Goal: Task Accomplishment & Management: Manage account settings

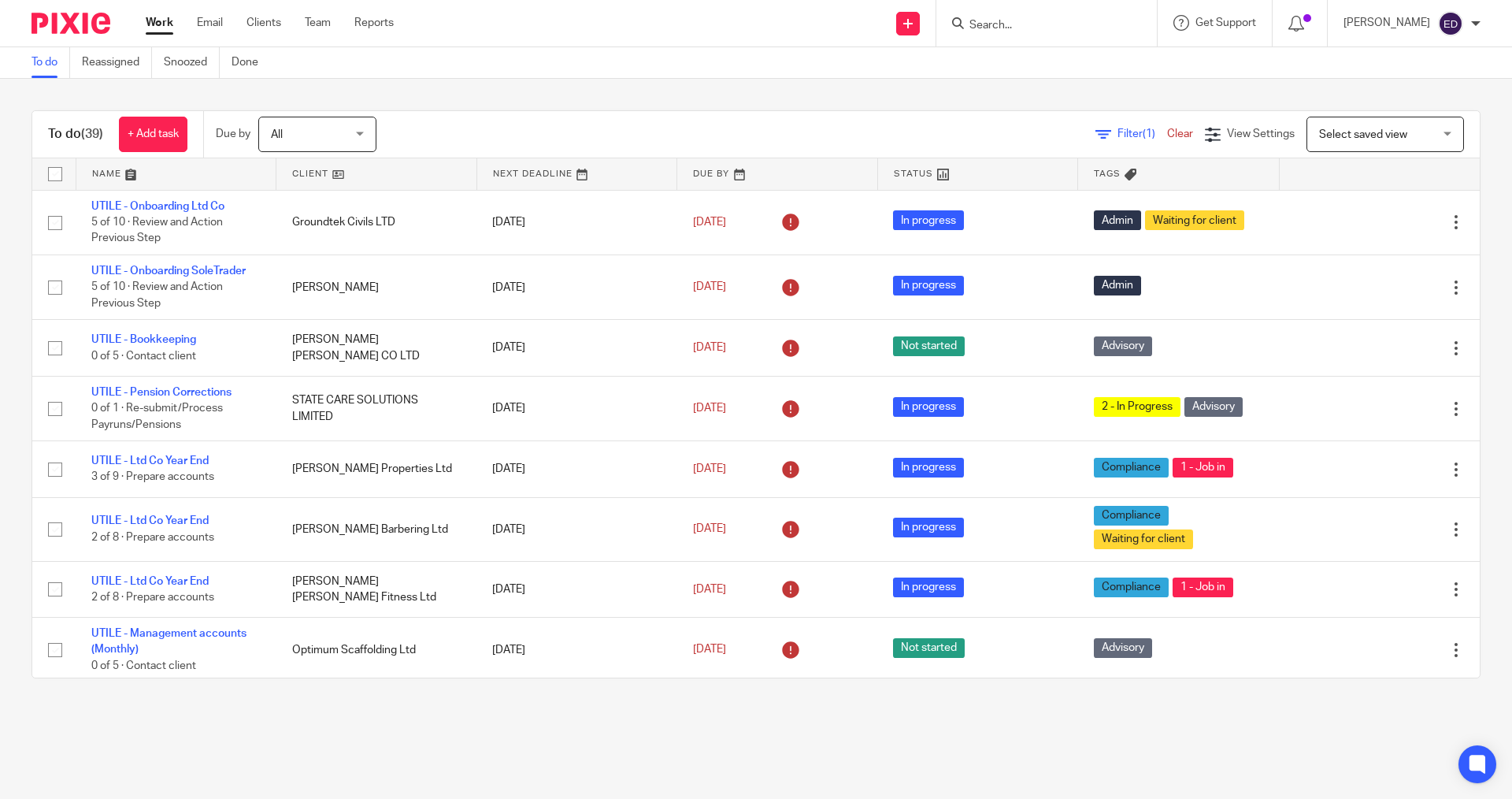
click at [1110, 30] on input "Search" at bounding box center [1039, 25] width 142 height 14
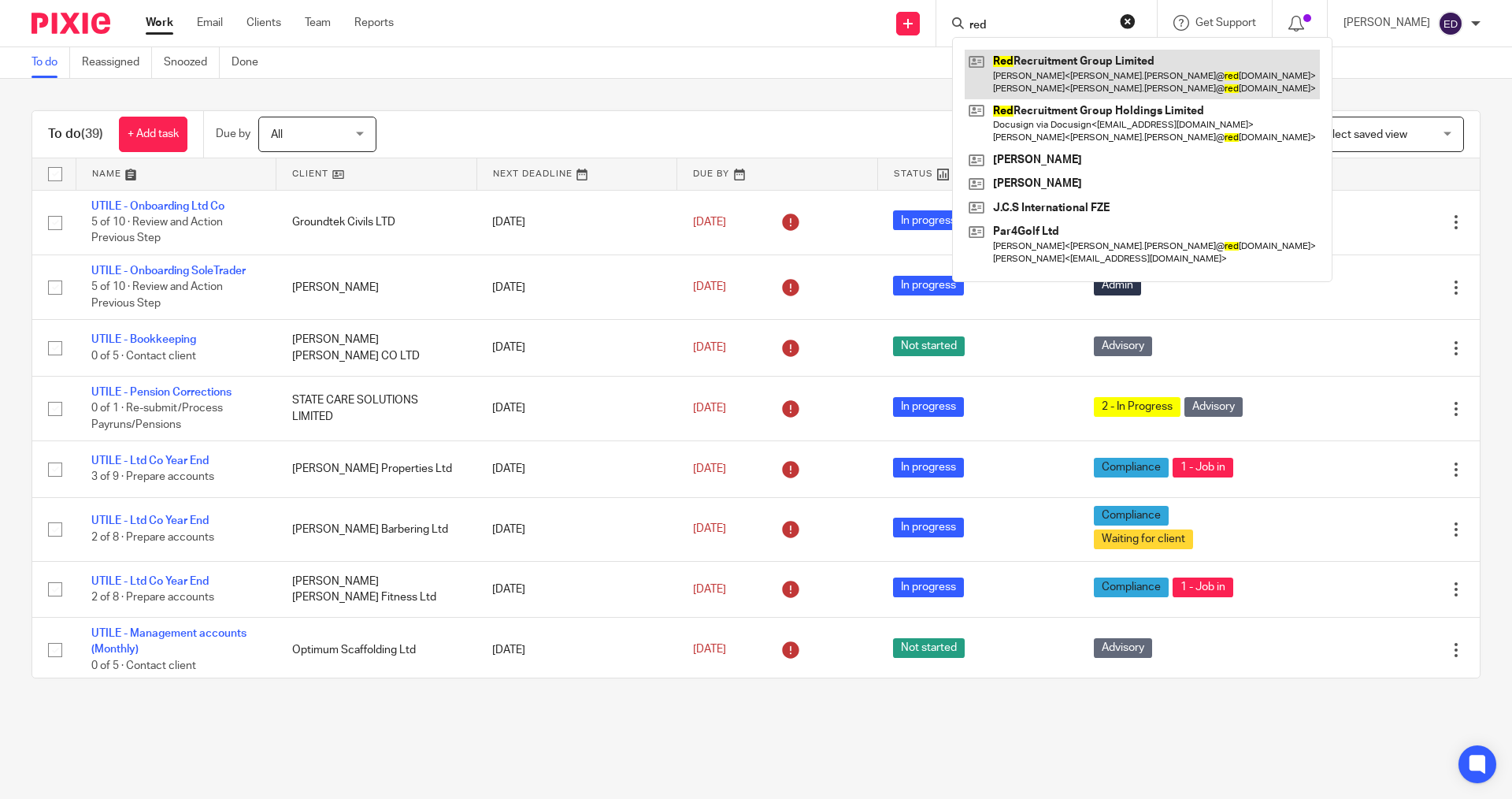
type input "red"
click at [1115, 56] on link at bounding box center [1142, 74] width 355 height 49
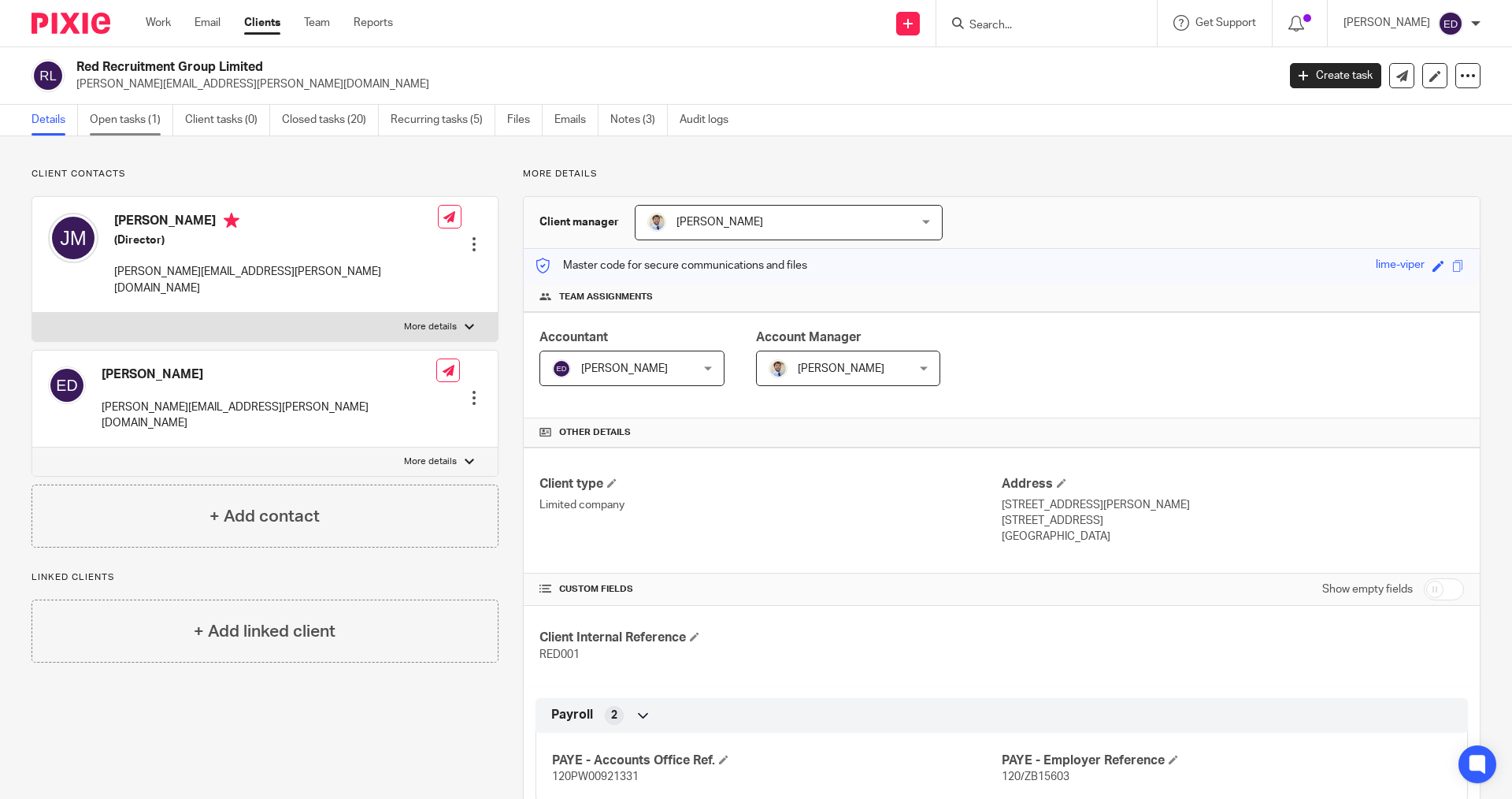
click at [134, 130] on link "Open tasks (1)" at bounding box center [131, 120] width 83 height 30
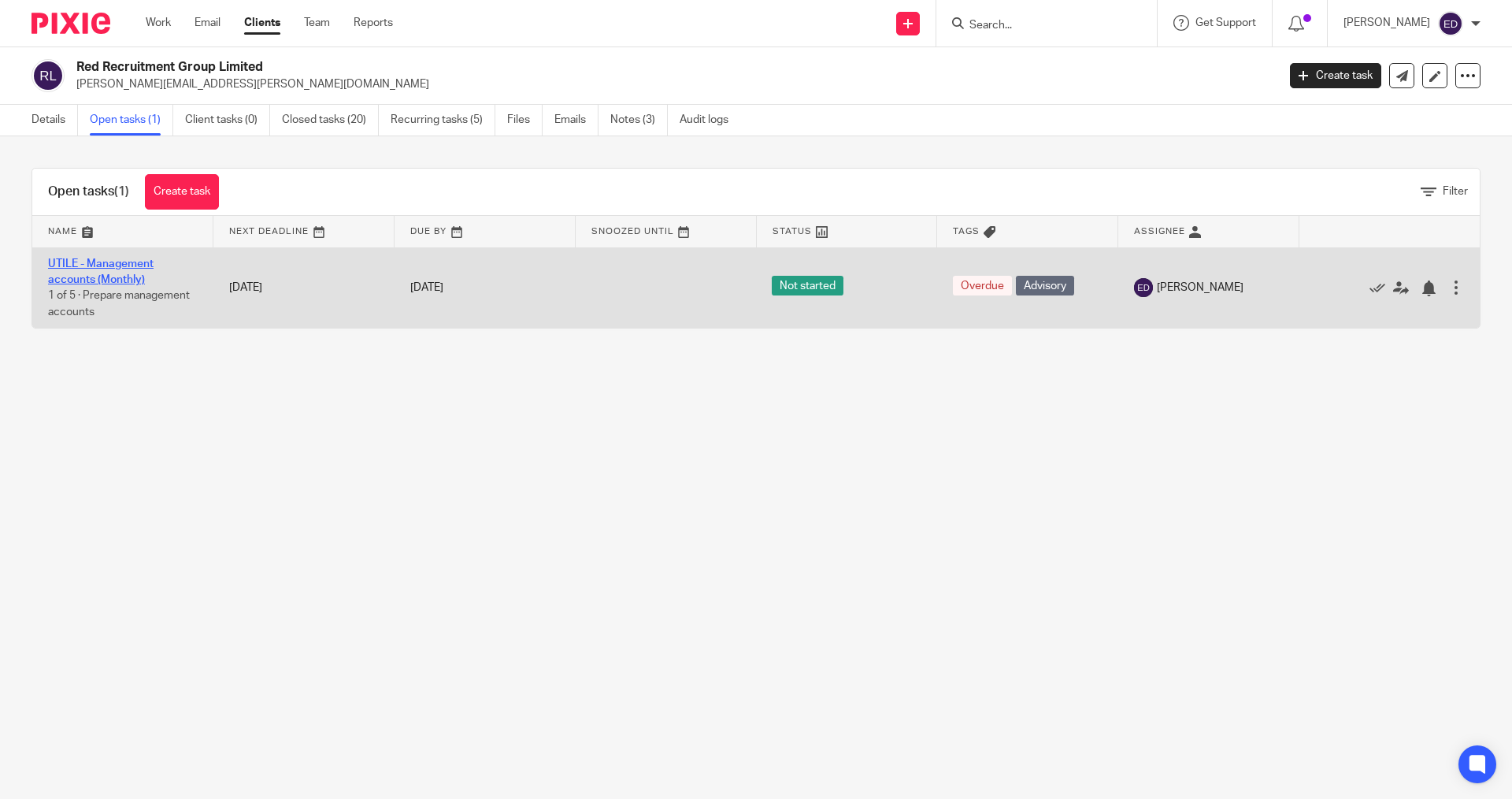
click at [120, 266] on link "UTILE - Management accounts (Monthly)" at bounding box center [101, 271] width 105 height 27
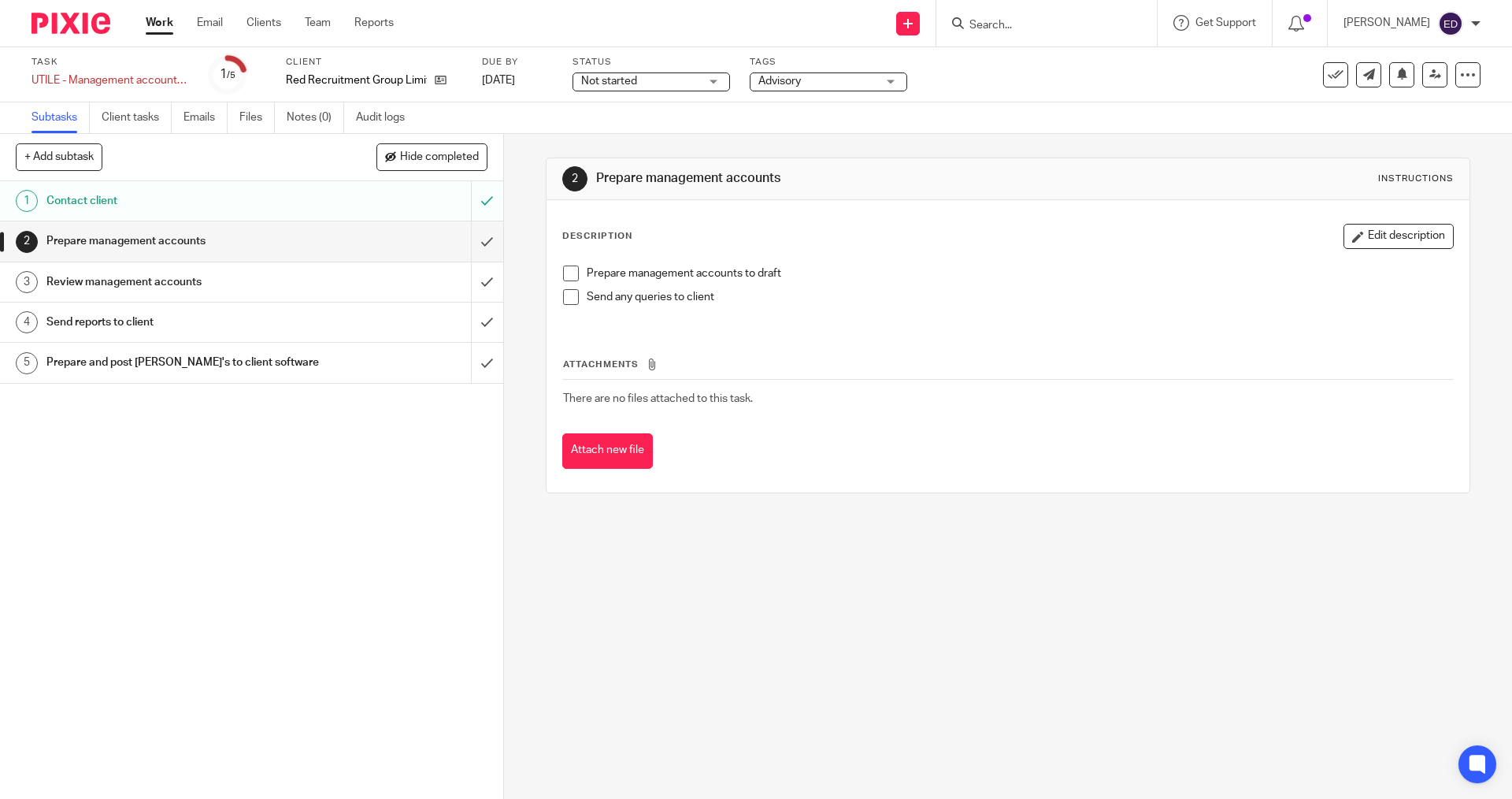
click at [701, 84] on div "Not started Not started" at bounding box center [651, 82] width 158 height 18
click at [689, 126] on li "In progress" at bounding box center [649, 138] width 156 height 32
click at [790, 82] on span "Advisory" at bounding box center [780, 81] width 42 height 11
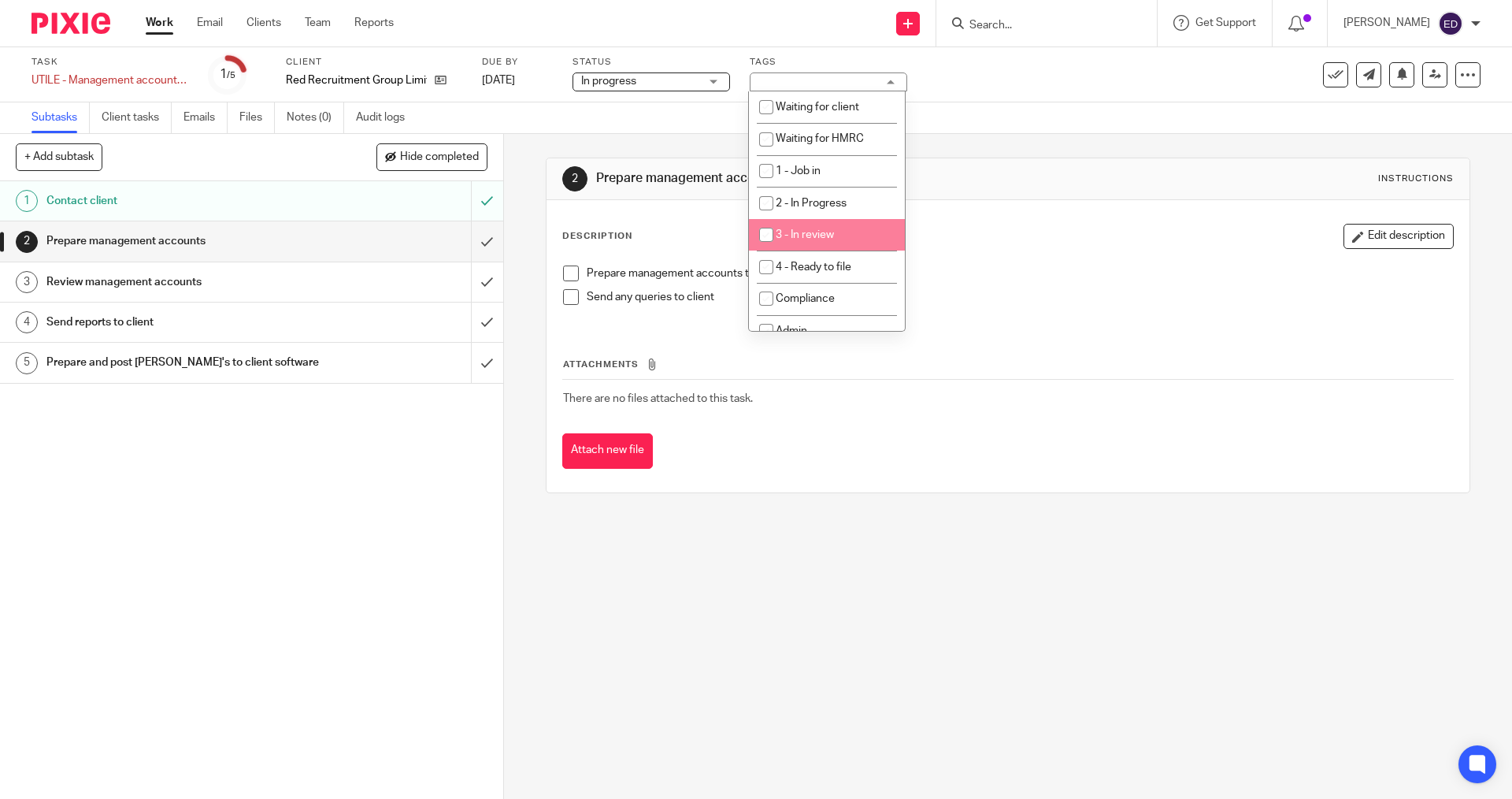
click at [824, 229] on li "3 - In review" at bounding box center [827, 234] width 156 height 32
checkbox input "true"
click at [566, 271] on span at bounding box center [570, 273] width 16 height 16
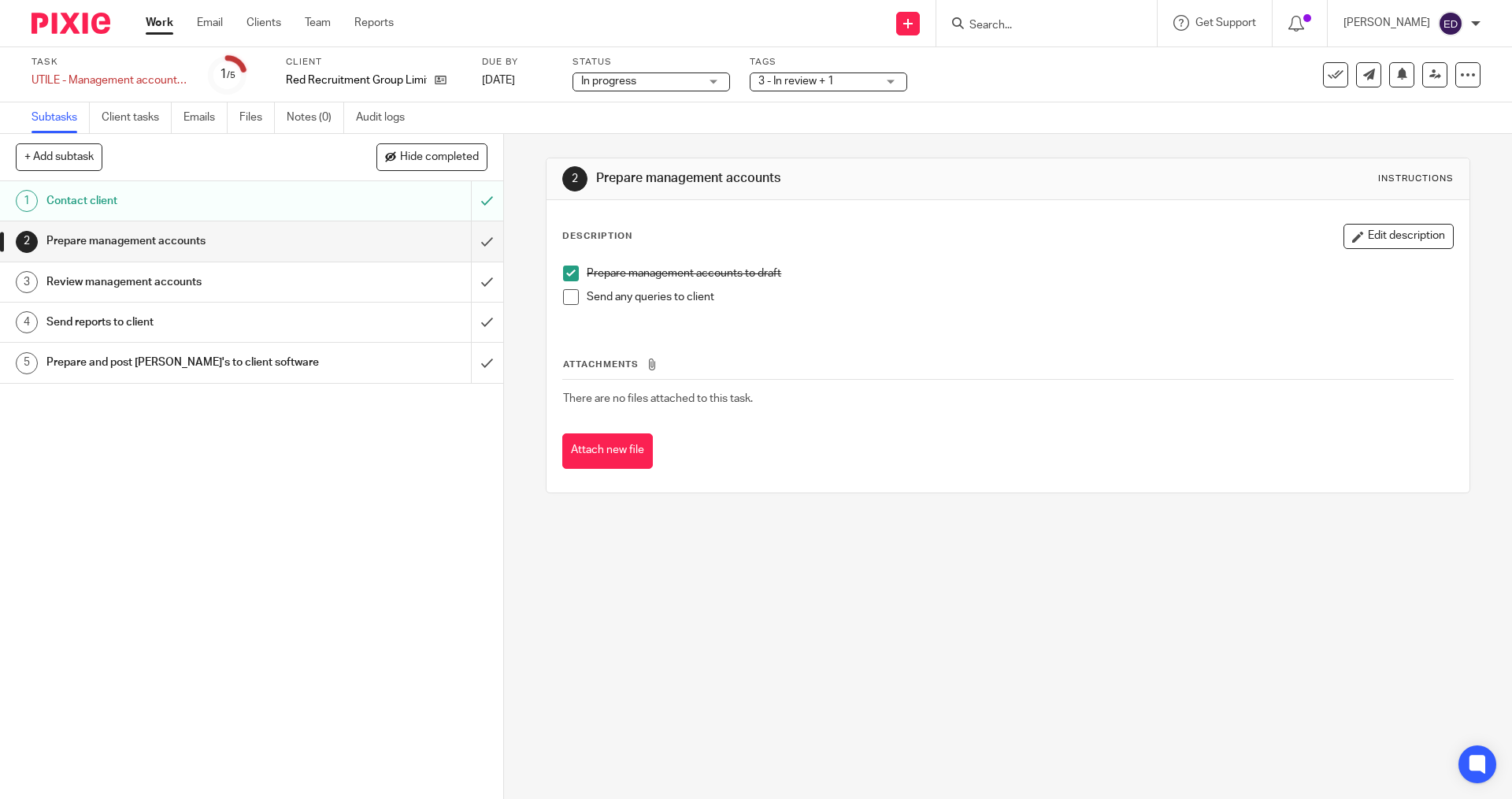
click at [574, 301] on span at bounding box center [570, 296] width 16 height 16
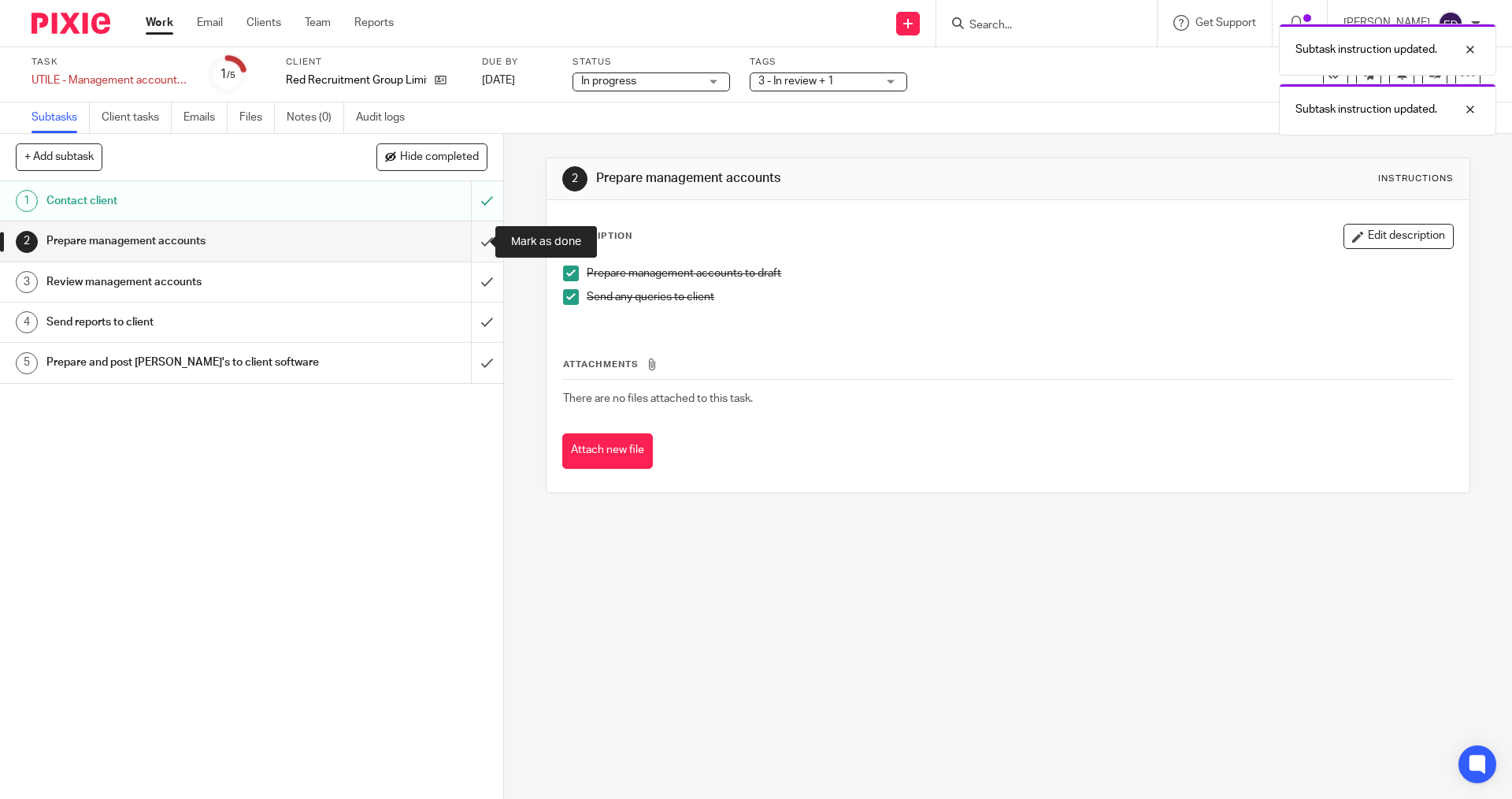
click at [482, 245] on input "submit" at bounding box center [252, 241] width 504 height 40
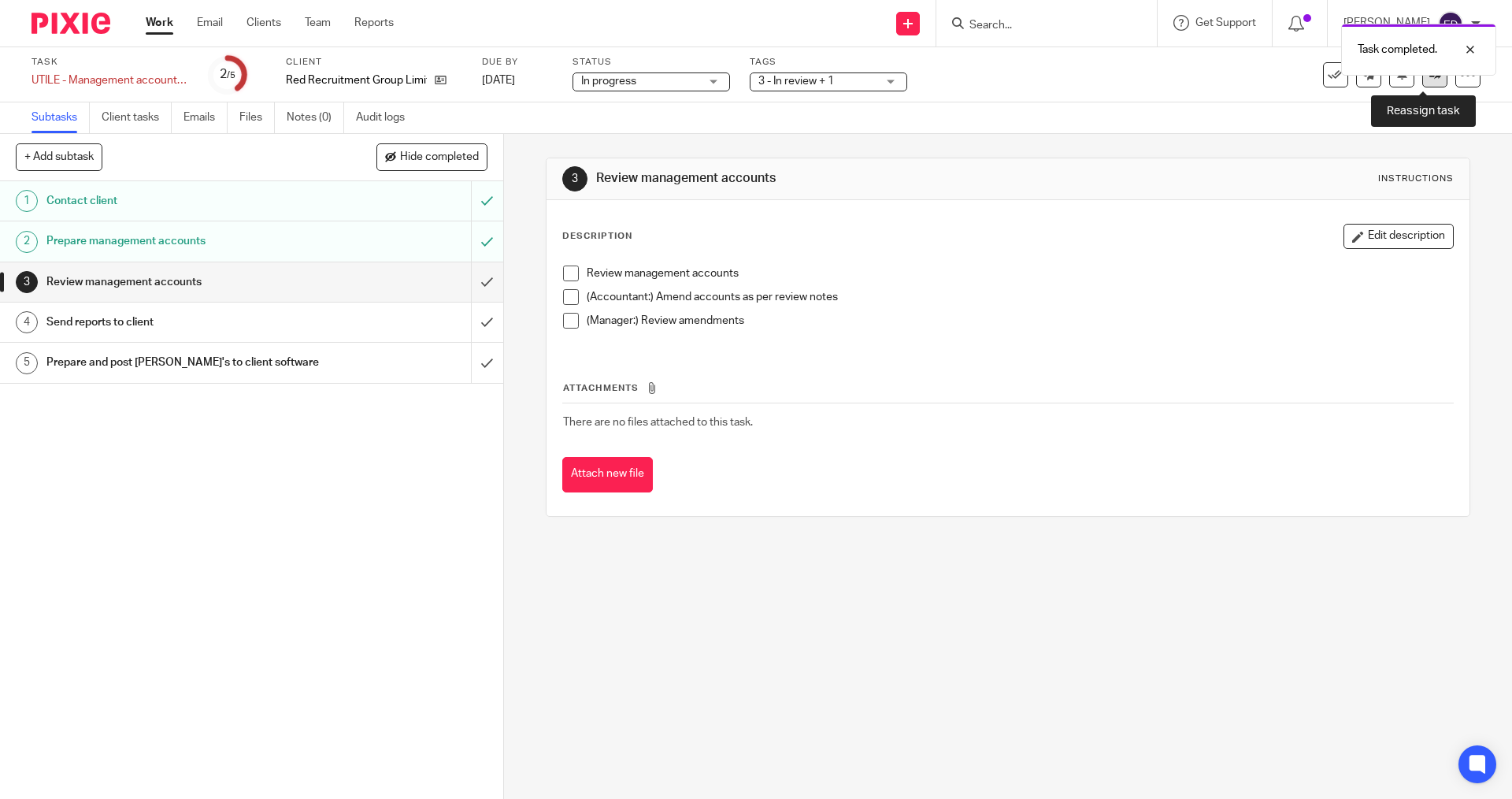
click at [1429, 77] on icon at bounding box center [1435, 74] width 12 height 12
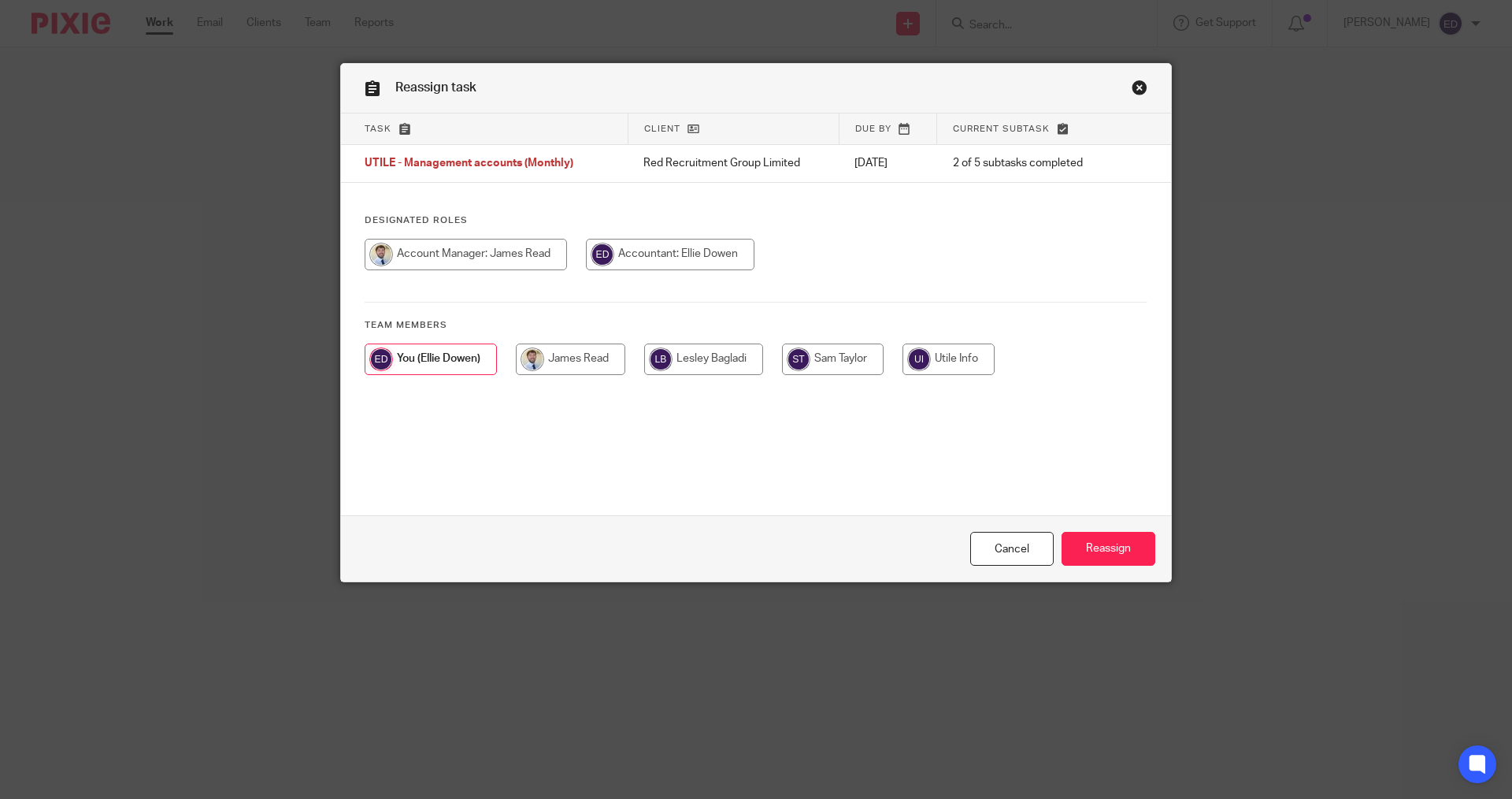
drag, startPoint x: 554, startPoint y: 343, endPoint x: 565, endPoint y: 342, distance: 11.0
click at [556, 344] on input "radio" at bounding box center [570, 359] width 110 height 31
radio input "true"
click at [1099, 536] on input "Reassign" at bounding box center [1109, 548] width 94 height 34
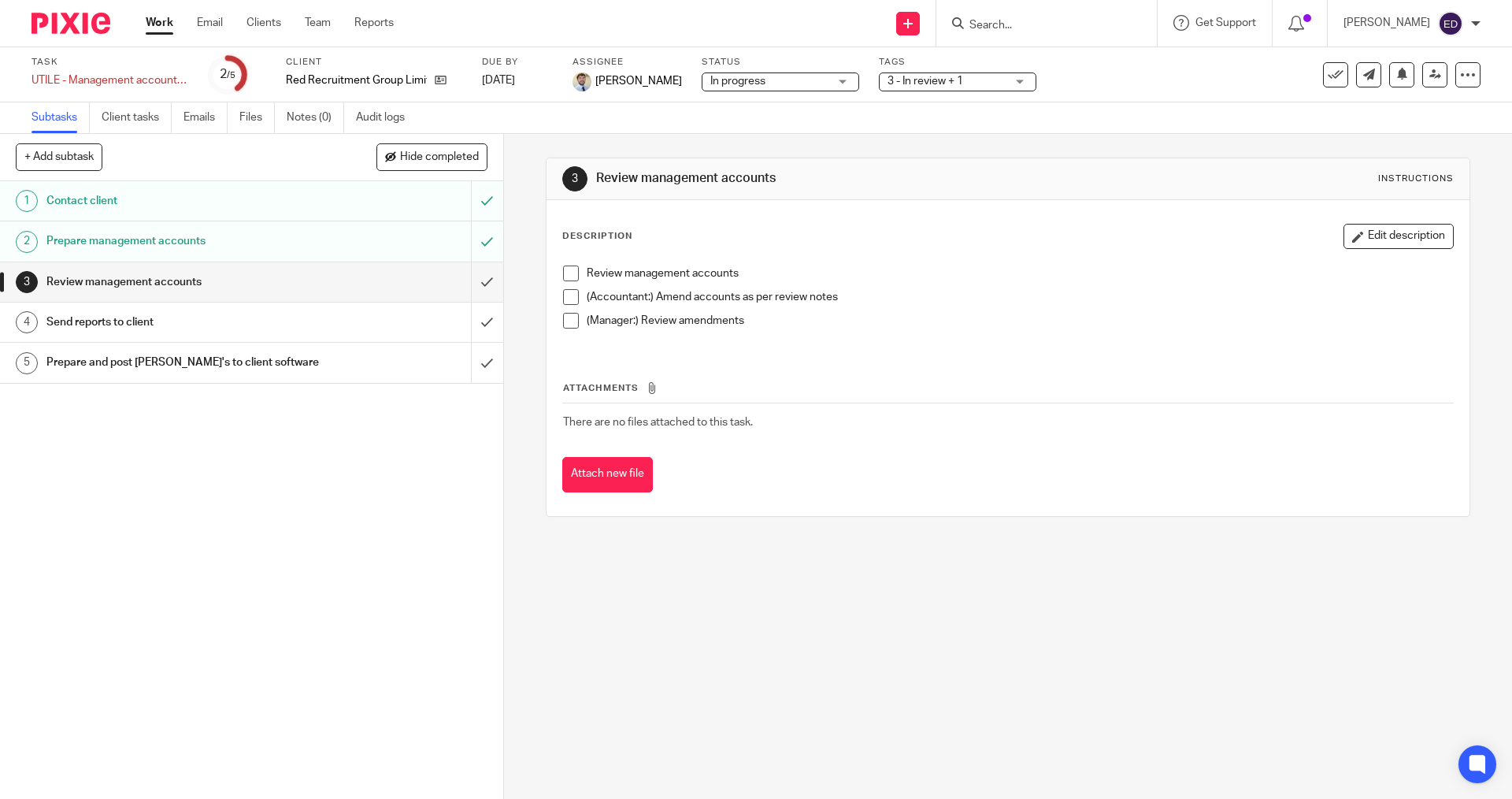
click at [160, 25] on link "Work" at bounding box center [160, 22] width 28 height 16
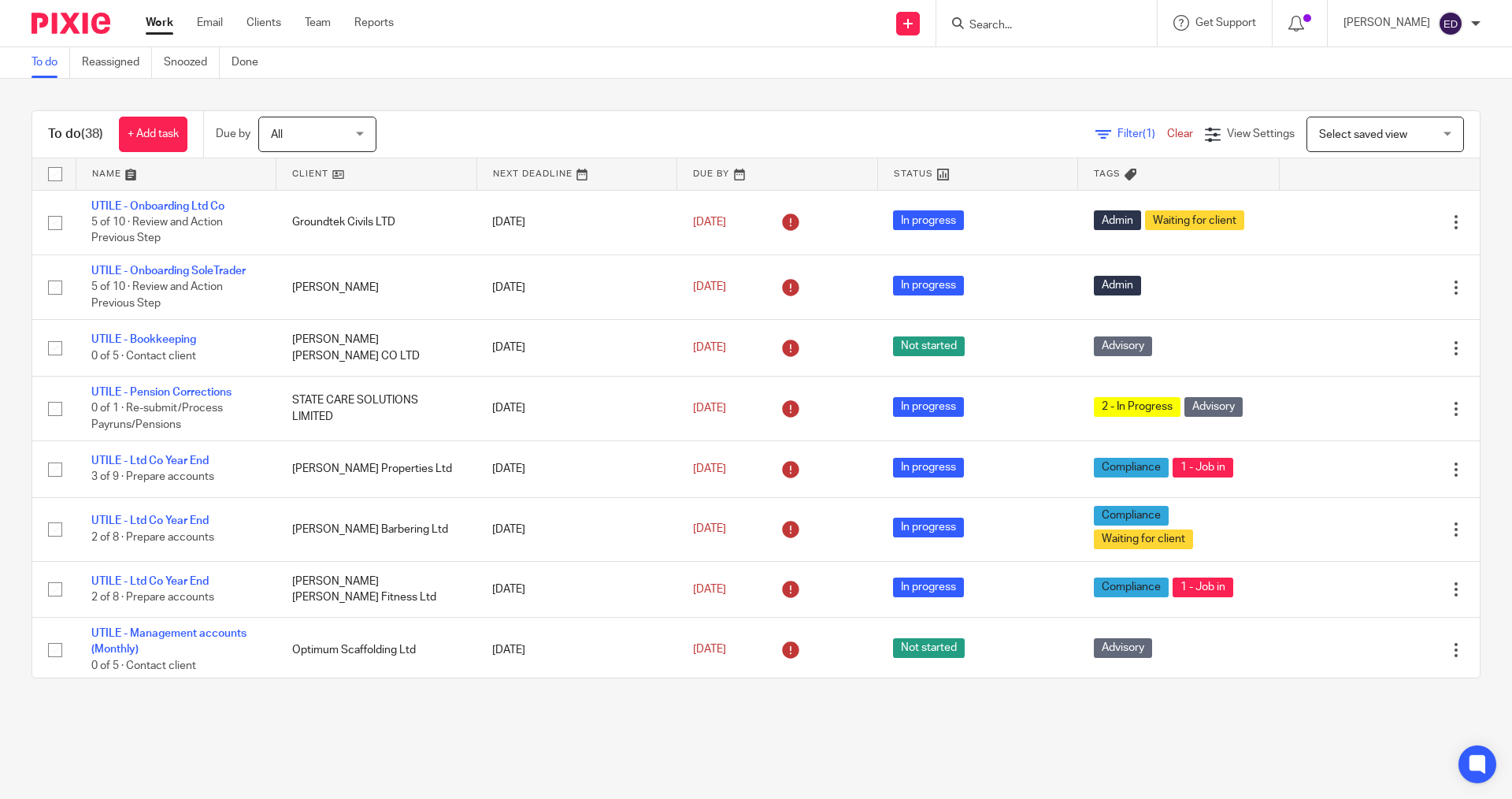
click at [816, 711] on main "To do Reassigned Snoozed Done To do (38) + Add task Due by All All Today Tomorr…" at bounding box center [756, 400] width 1512 height 799
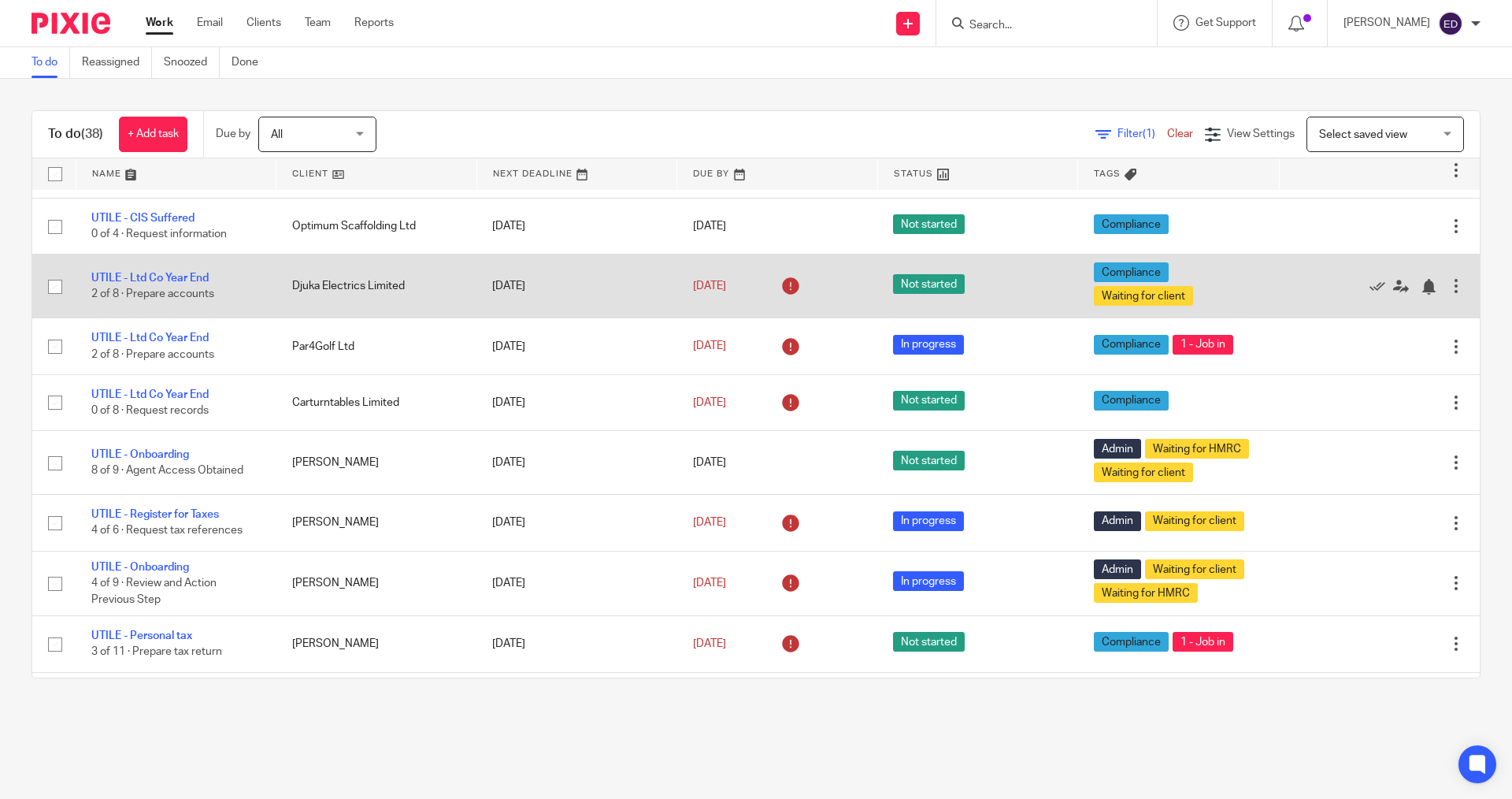
scroll to position [552, 0]
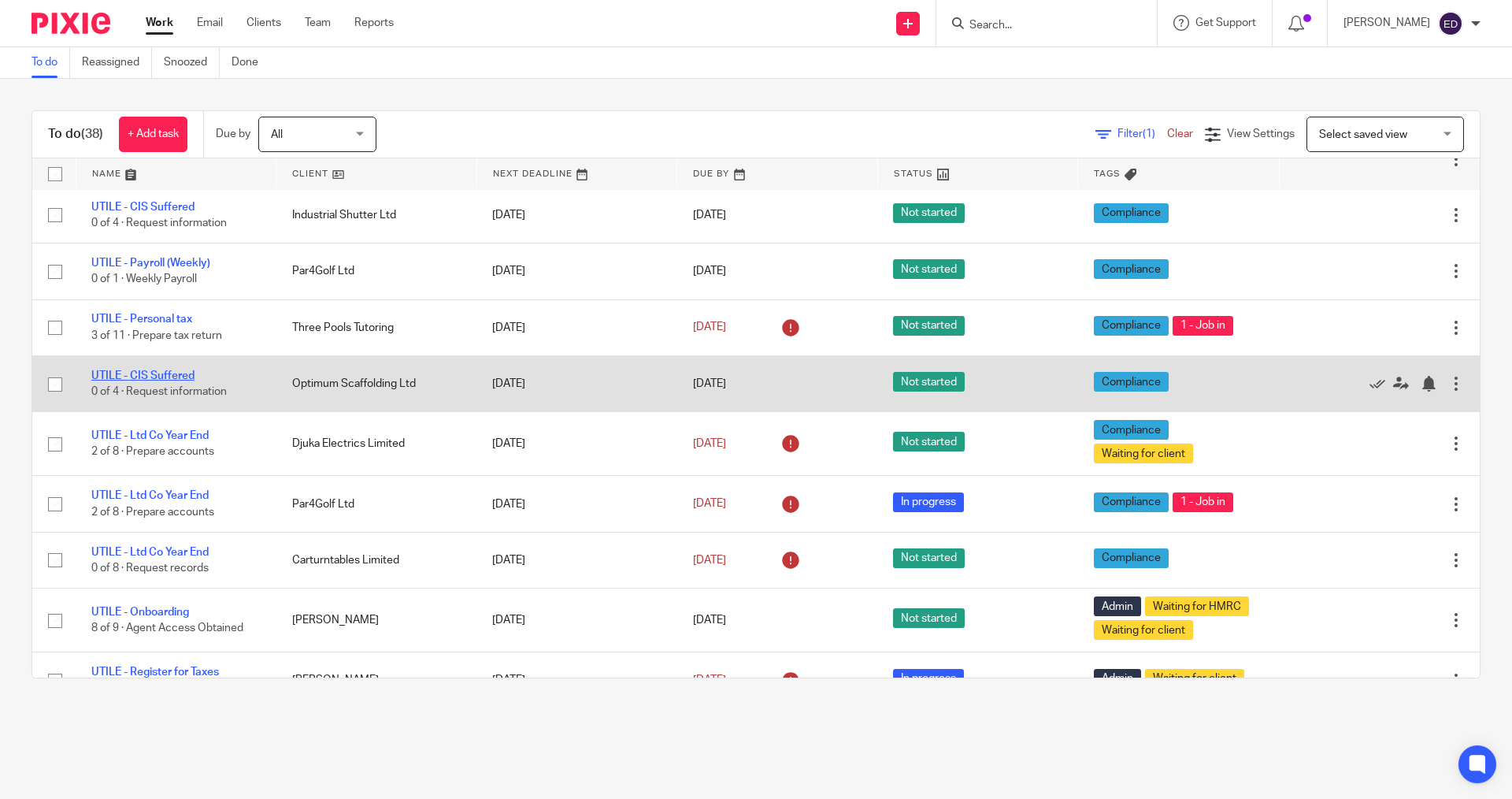
click at [172, 379] on link "UTILE - CIS Suffered" at bounding box center [143, 376] width 103 height 11
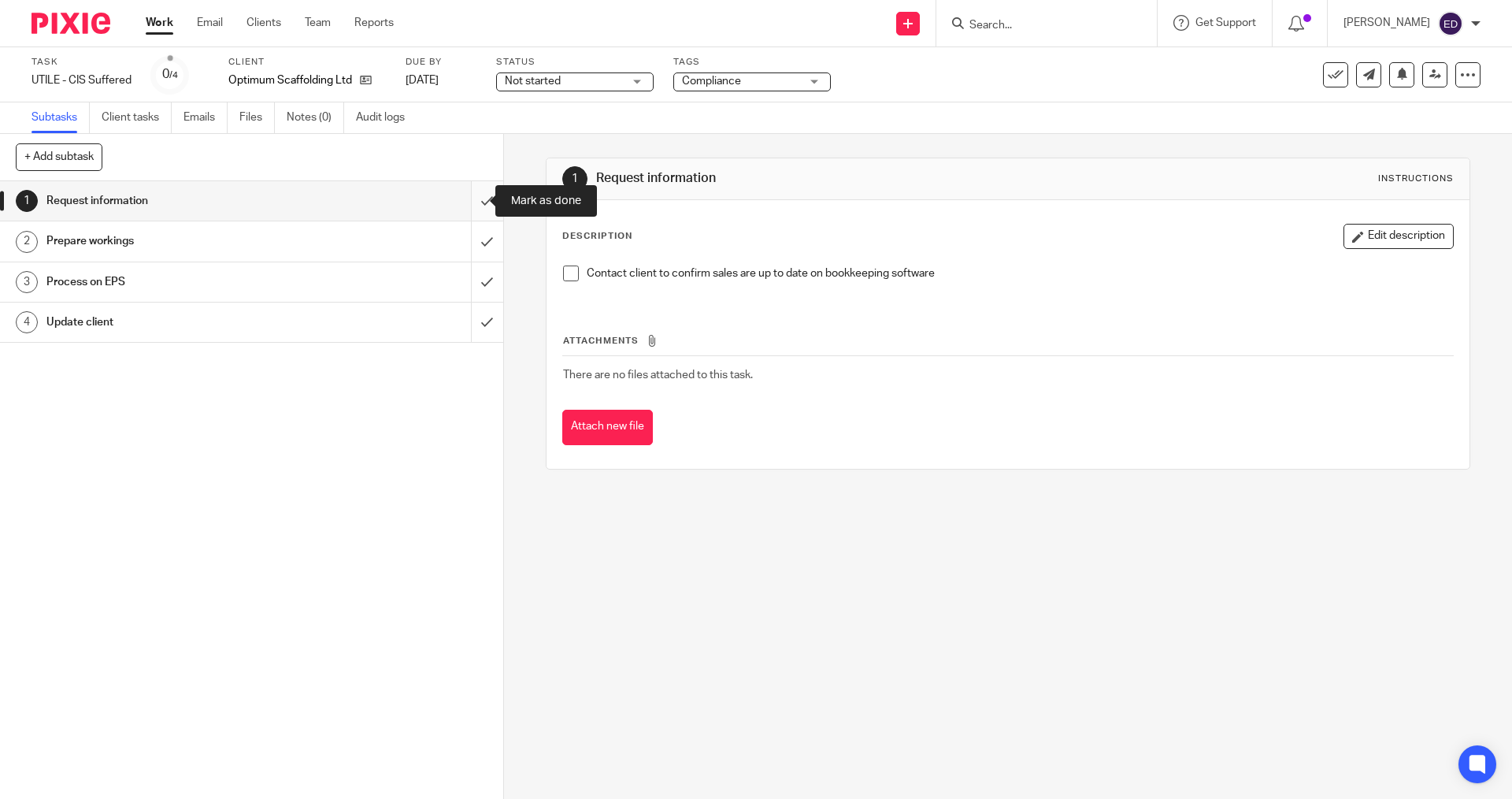
click at [471, 198] on input "submit" at bounding box center [252, 200] width 504 height 40
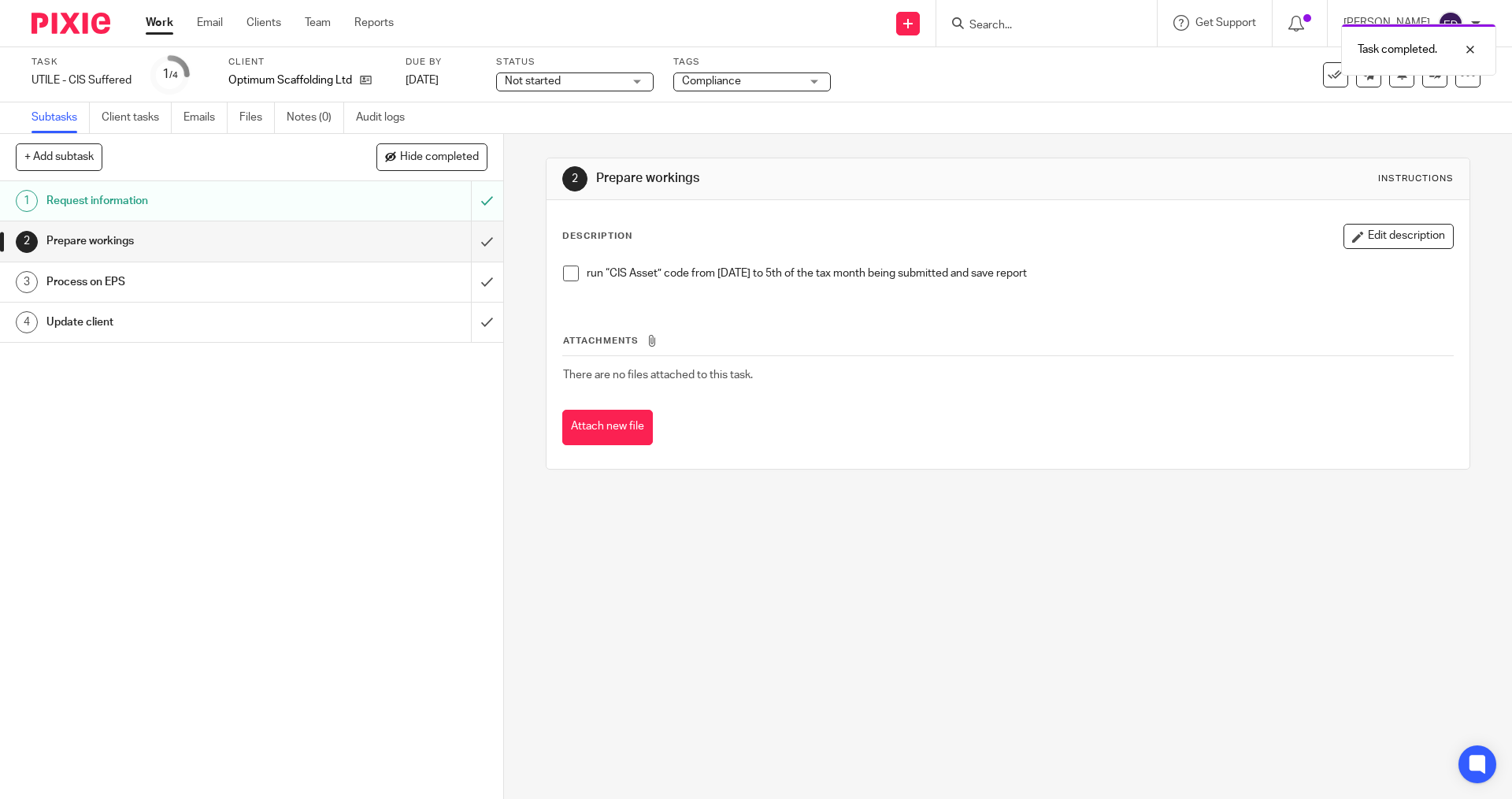
click at [1317, 75] on div "Task completed." at bounding box center [1126, 45] width 740 height 60
click at [1323, 82] on button at bounding box center [1335, 74] width 25 height 25
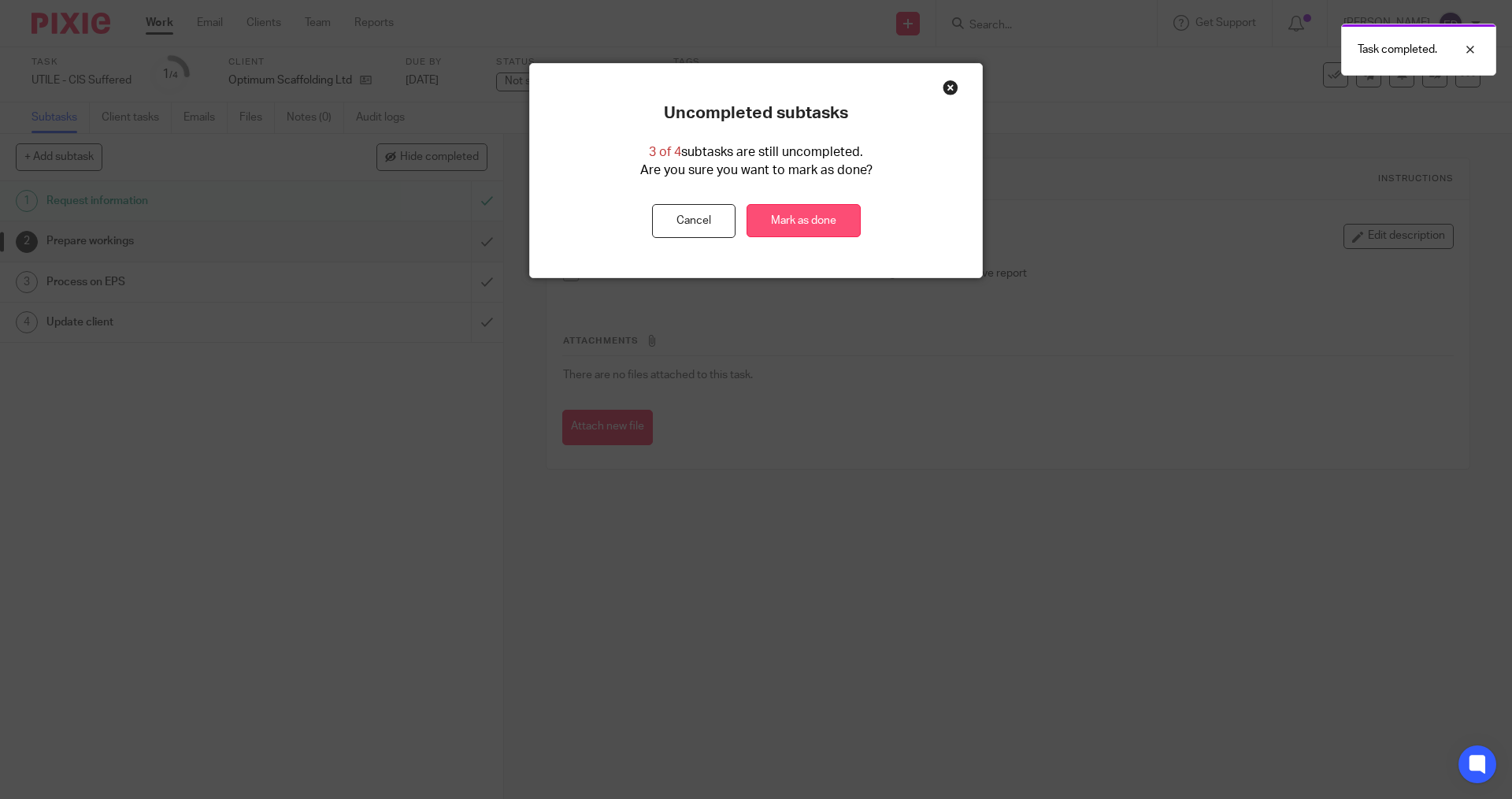
click at [813, 222] on link "Mark as done" at bounding box center [804, 221] width 114 height 34
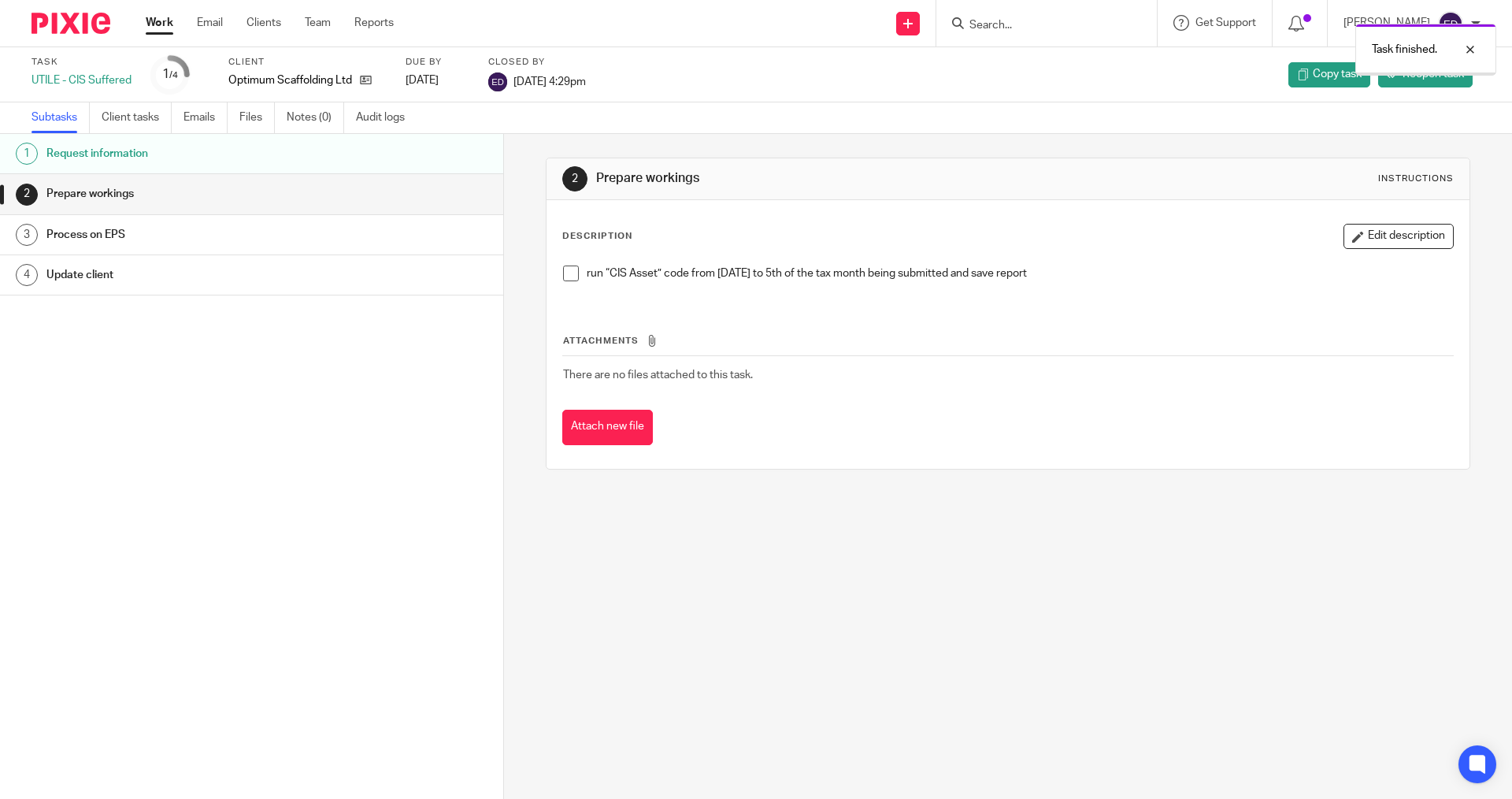
click at [179, 29] on ul "Work Email Clients Team Reports" at bounding box center [281, 22] width 272 height 16
click at [159, 30] on link "Work" at bounding box center [160, 22] width 28 height 16
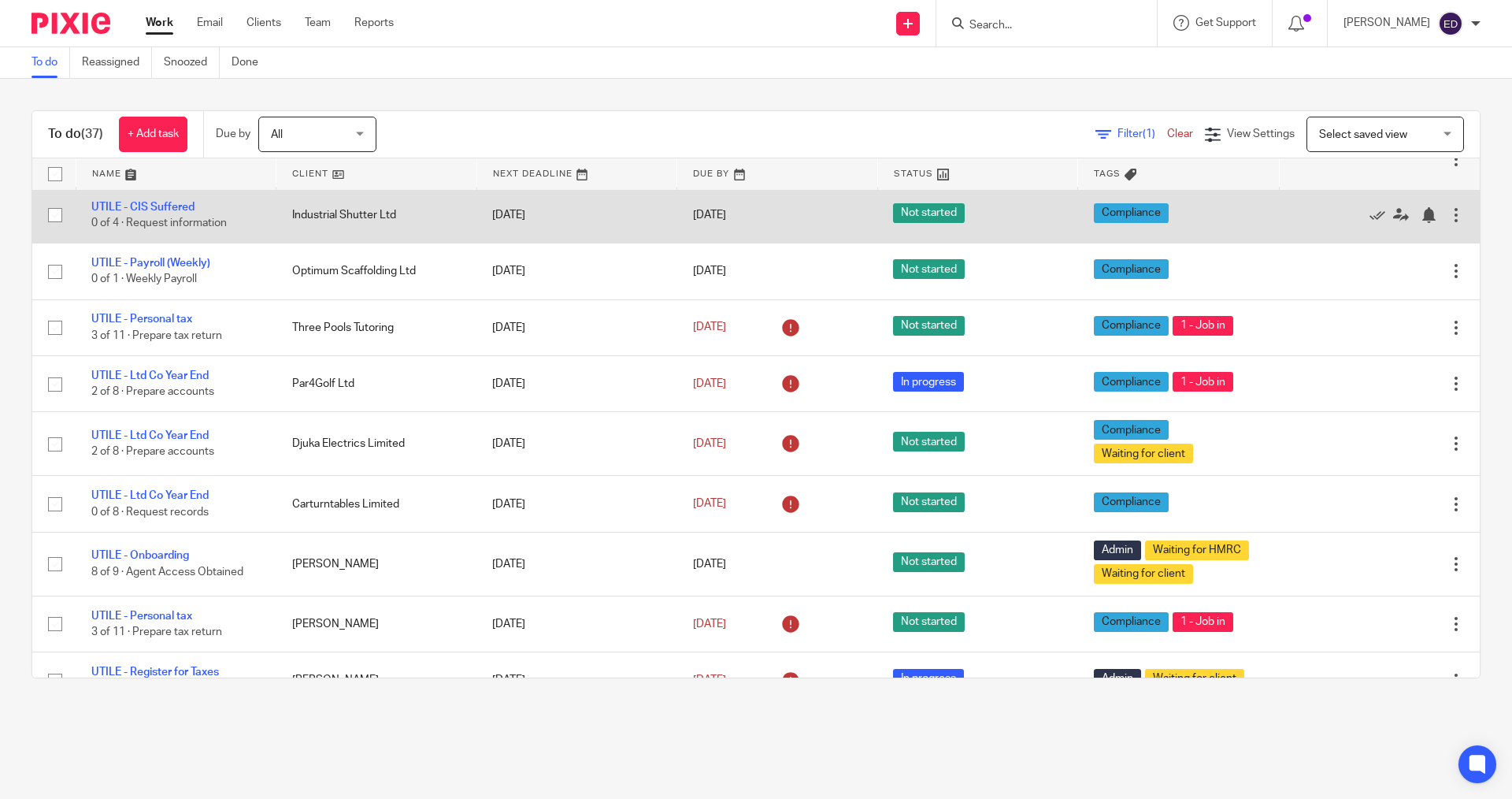
scroll to position [709, 0]
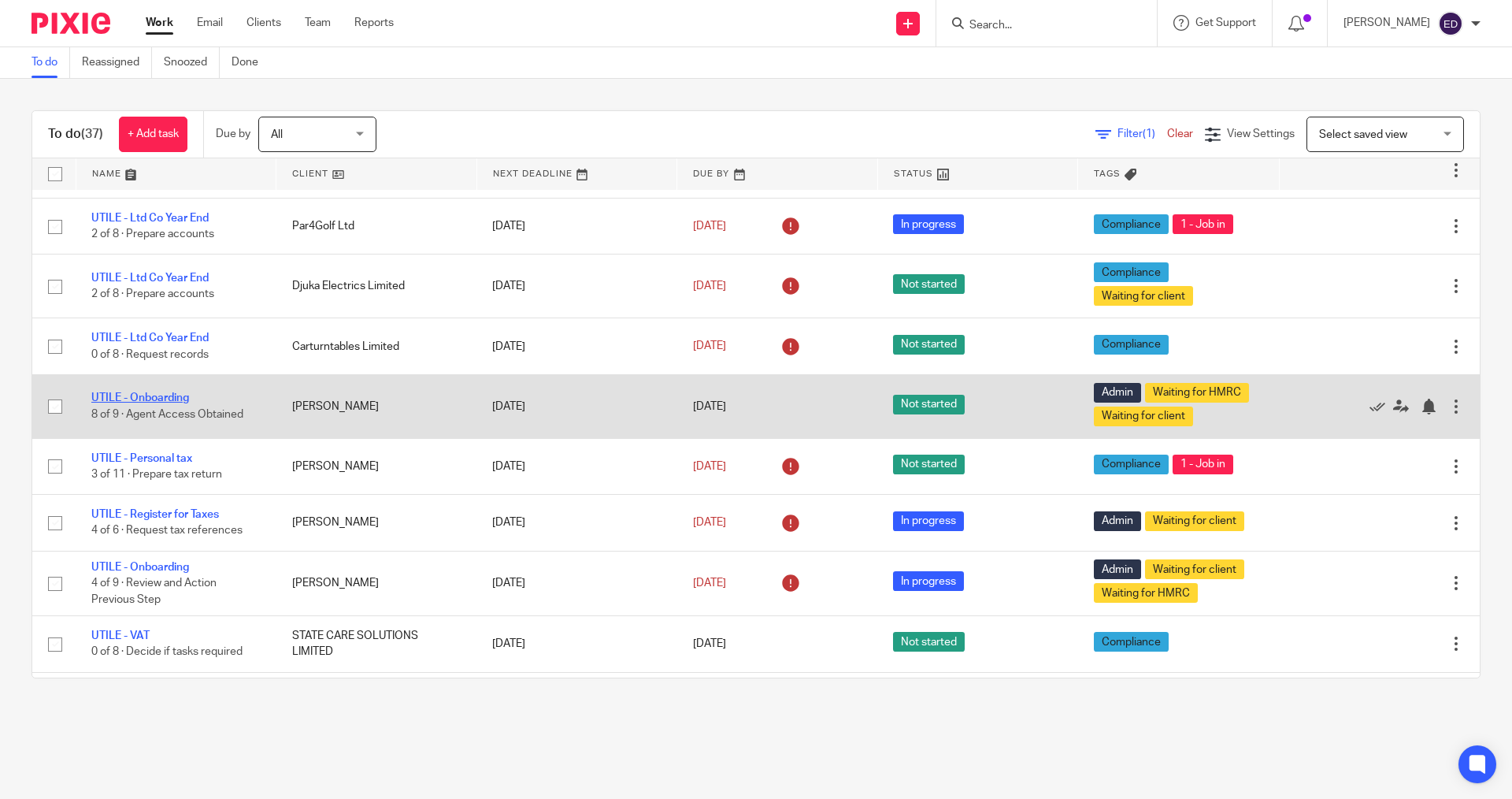
drag, startPoint x: 169, startPoint y: 397, endPoint x: 185, endPoint y: 403, distance: 17.1
click at [169, 396] on link "UTILE - Onboarding" at bounding box center [140, 398] width 98 height 11
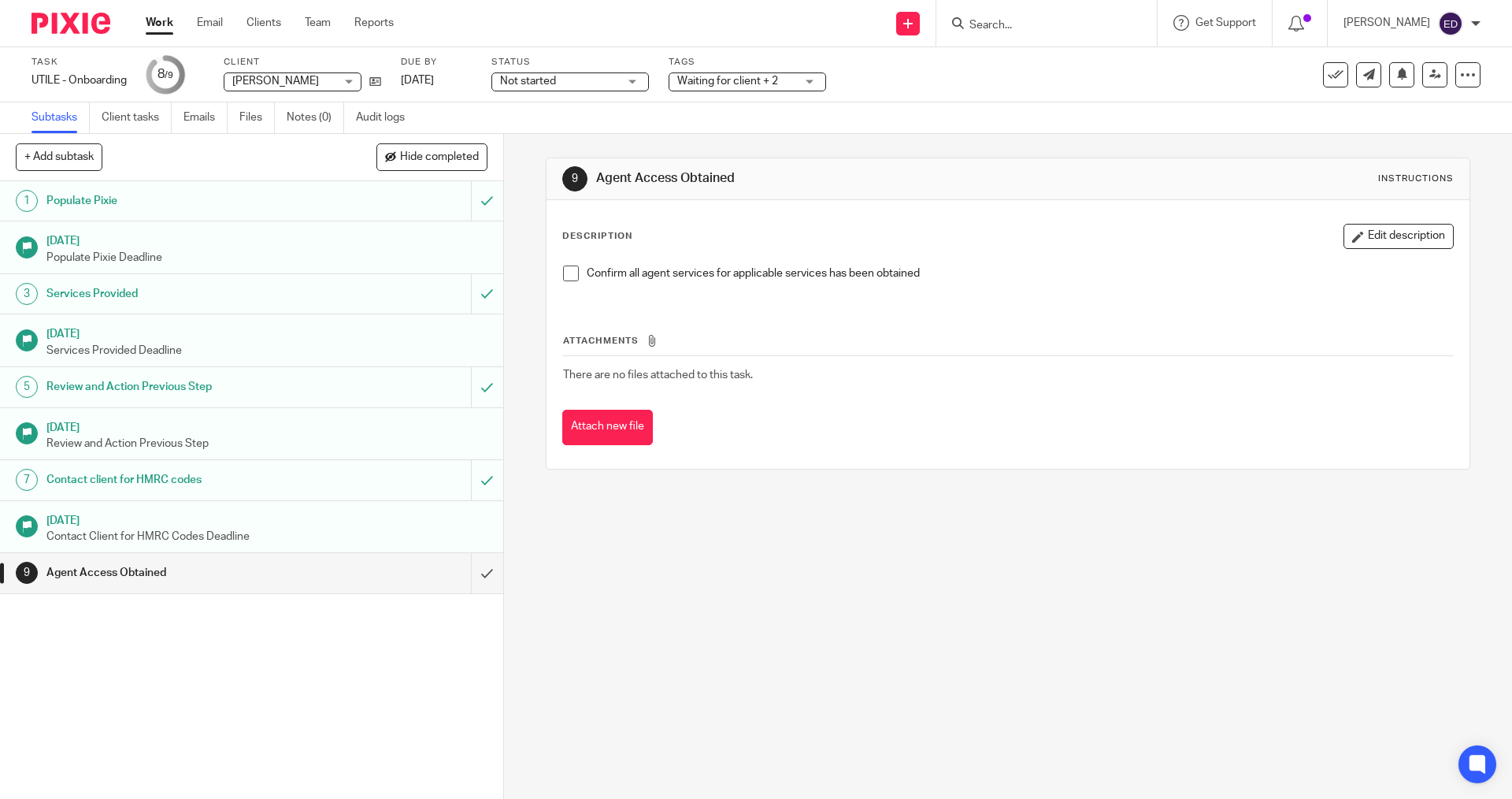
click at [1026, 21] on input "Search" at bounding box center [1039, 25] width 142 height 14
type input "218"
click at [375, 79] on icon at bounding box center [375, 81] width 12 height 12
click at [1042, 19] on input "Search" at bounding box center [1039, 25] width 142 height 14
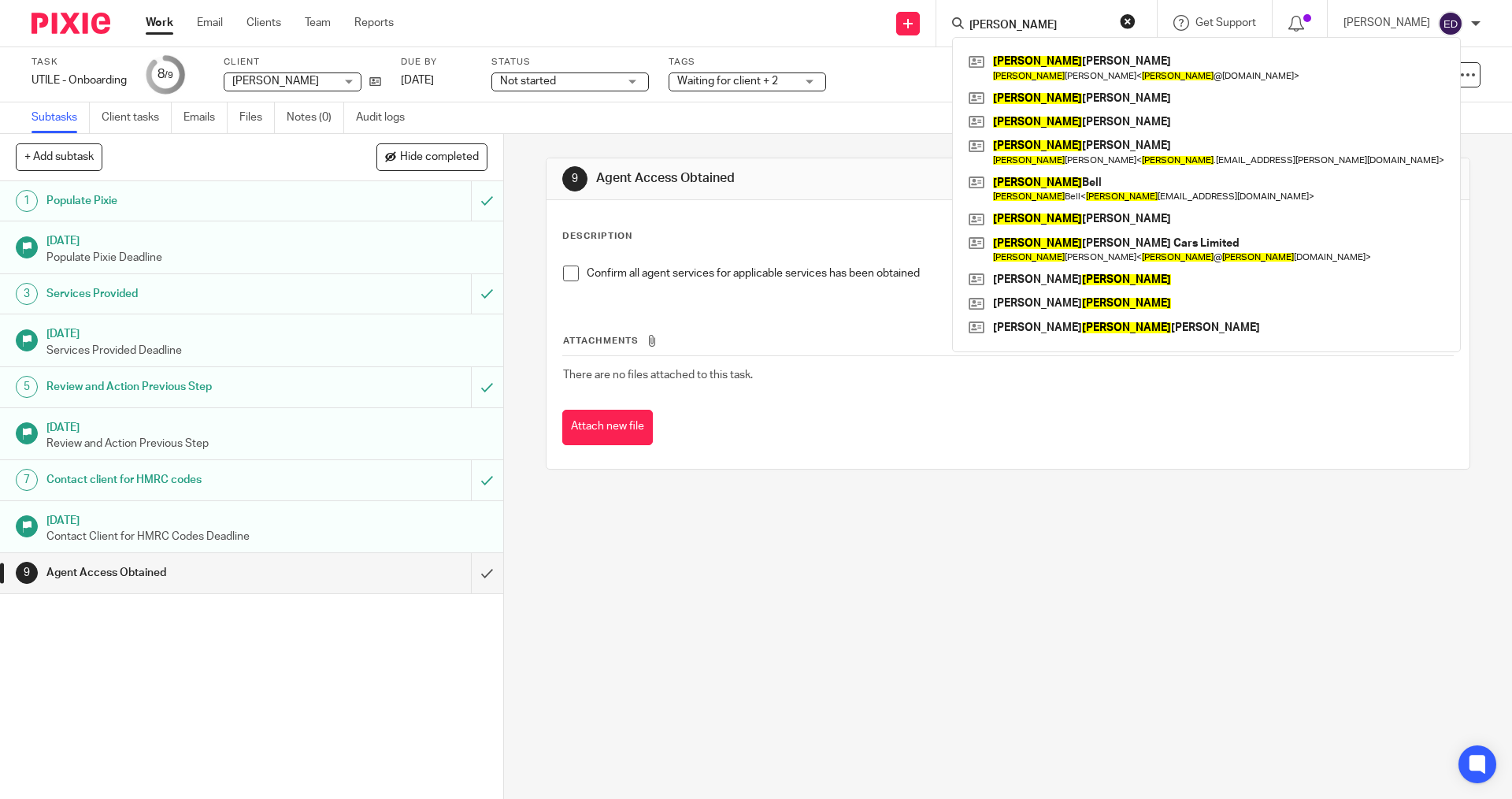
type input "james"
drag, startPoint x: 988, startPoint y: 32, endPoint x: 925, endPoint y: 33, distance: 63.0
click at [925, 33] on div "Send new email Create task Add client Request signature james James Whelton Jam…" at bounding box center [964, 23] width 1095 height 46
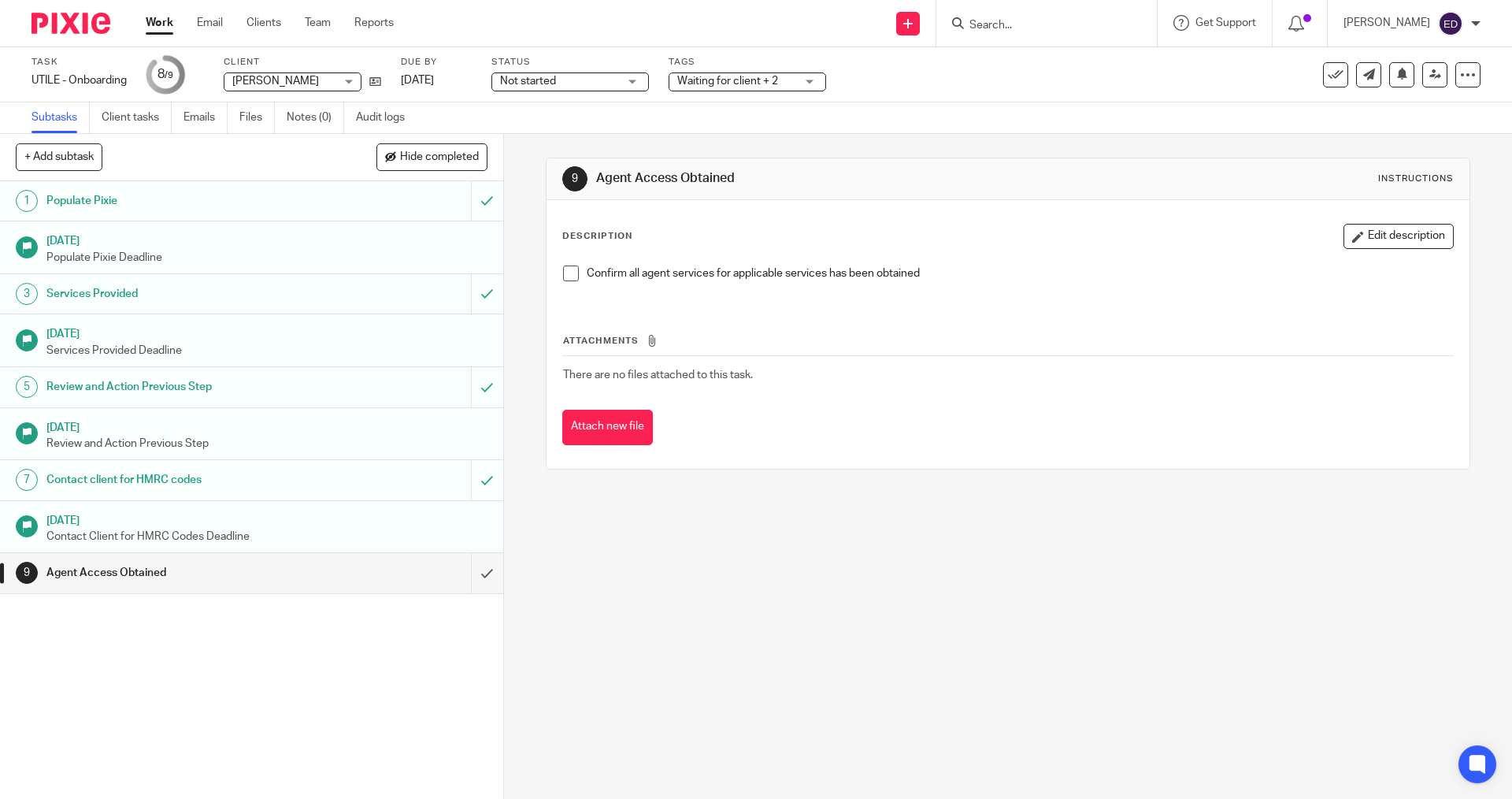
drag, startPoint x: 774, startPoint y: 640, endPoint x: 778, endPoint y: 612, distance: 28.3
click at [777, 639] on div "9 Agent Access Obtained Instructions Description Edit description Confirm all a…" at bounding box center [1007, 466] width 1008 height 665
click at [159, 18] on link "Work" at bounding box center [160, 22] width 28 height 16
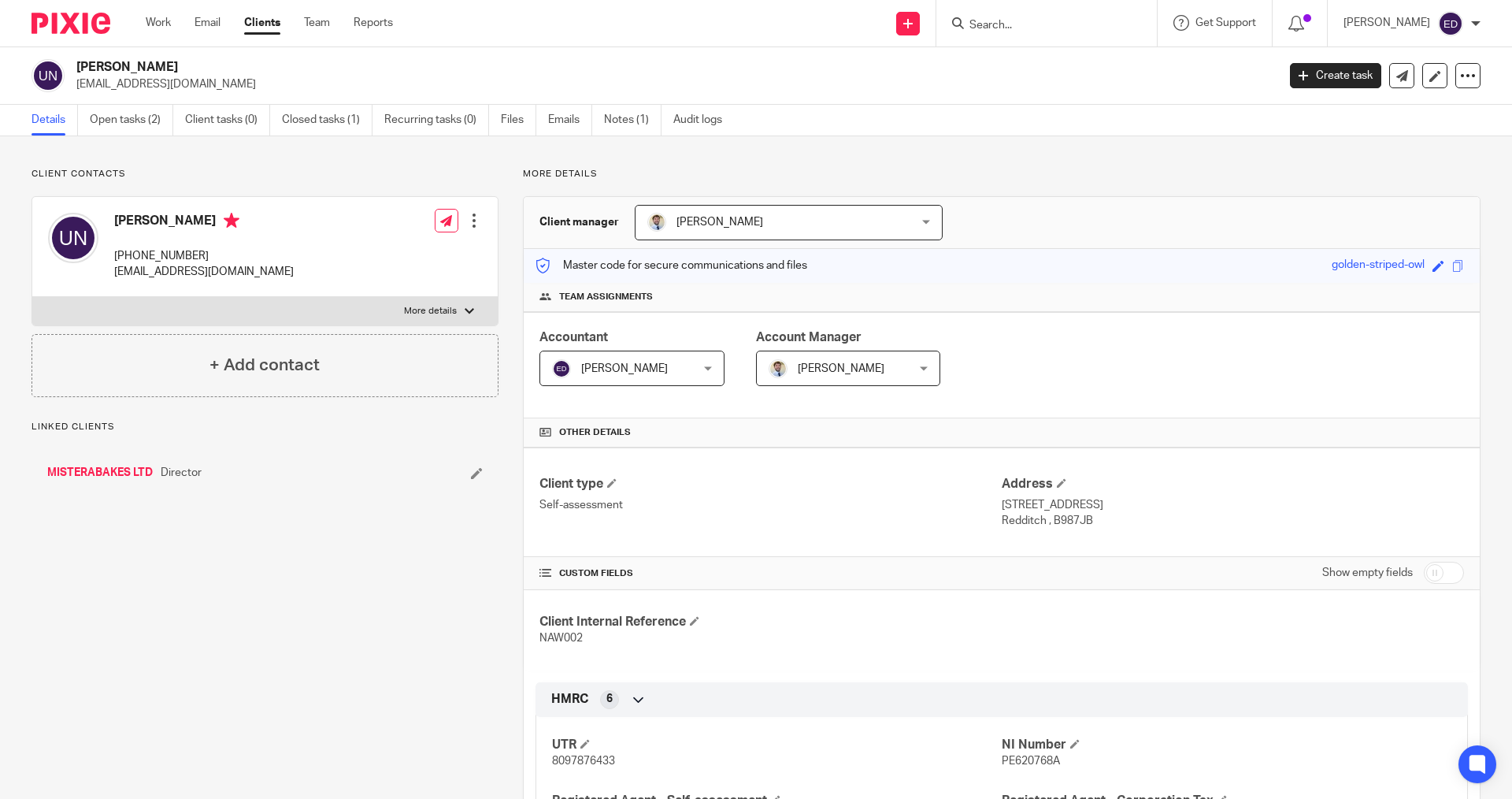
scroll to position [236, 0]
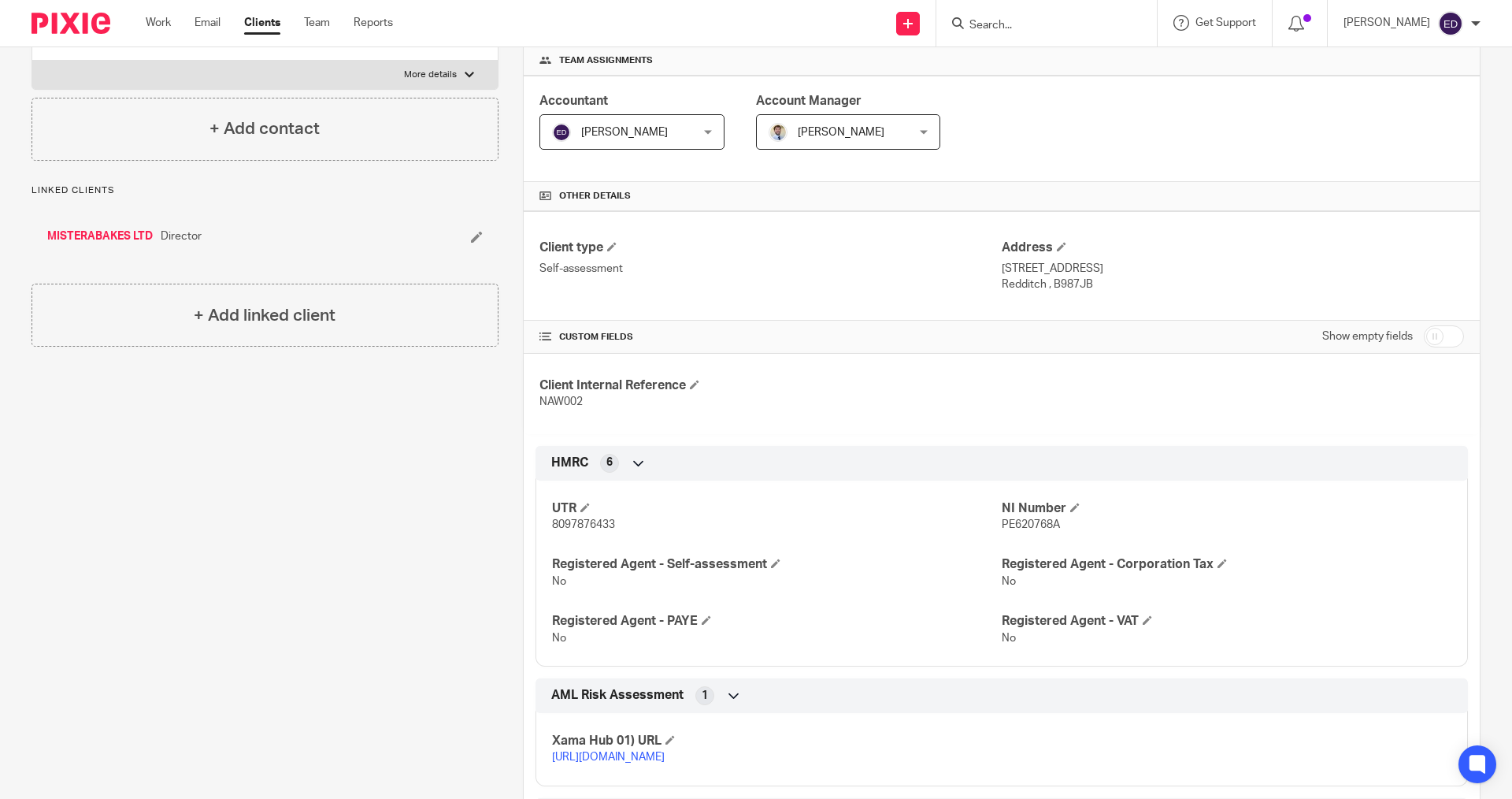
click at [1086, 27] on input "Search" at bounding box center [1039, 25] width 142 height 14
click at [237, 21] on ul "Work Email Clients Team Reports" at bounding box center [281, 22] width 271 height 16
click at [252, 18] on link "Clients" at bounding box center [262, 22] width 36 height 16
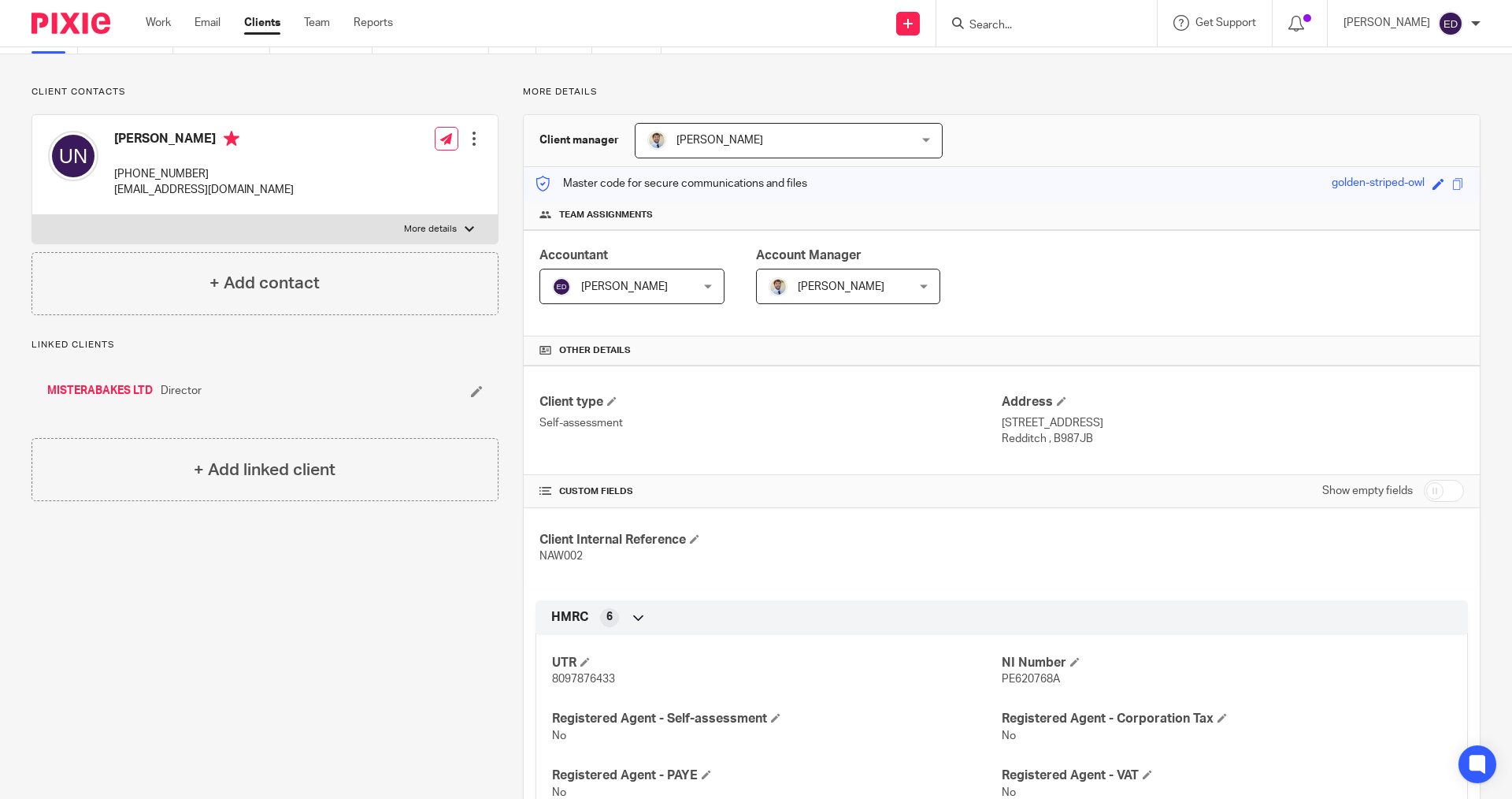
scroll to position [0, 0]
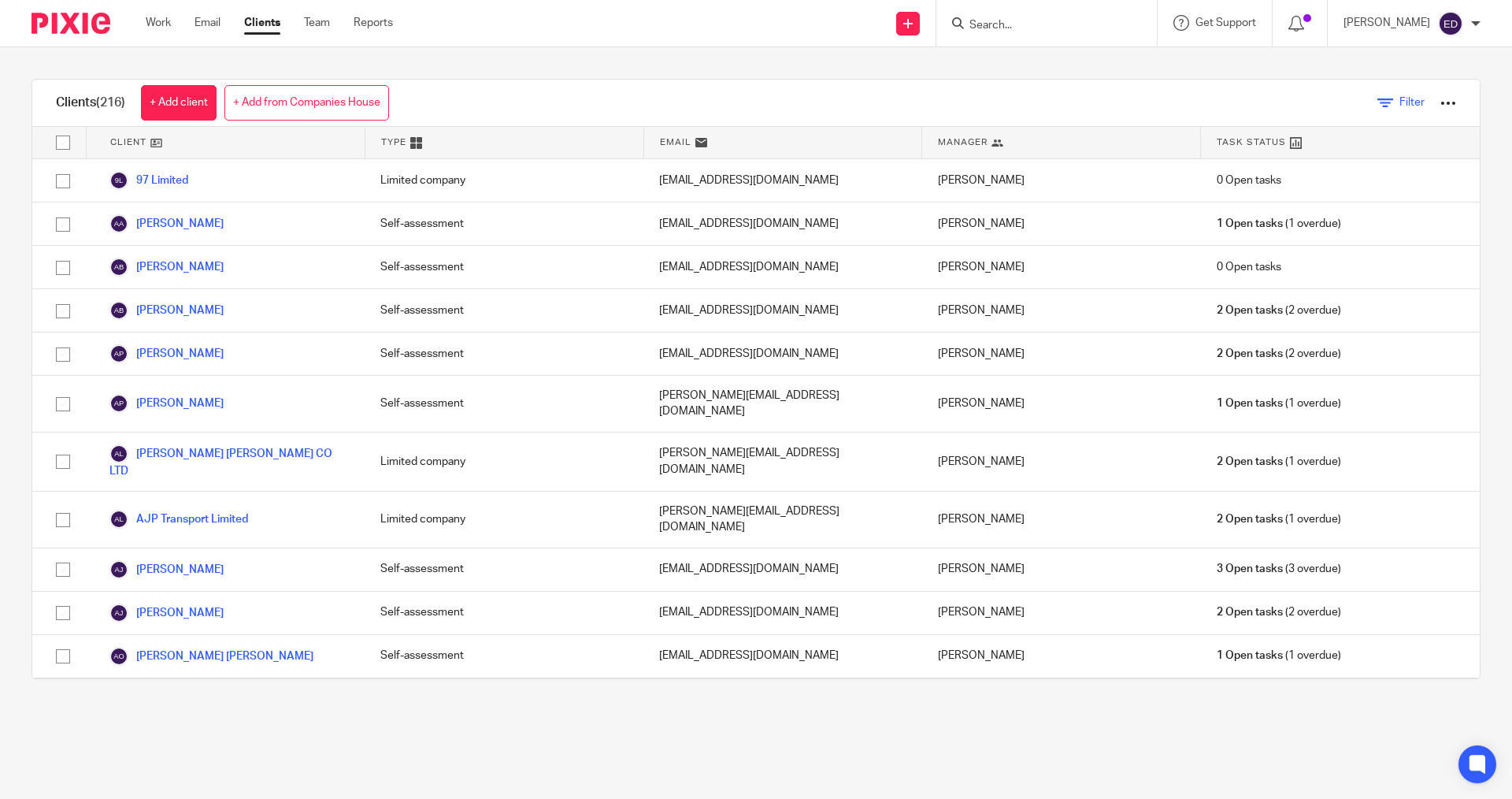
click at [1377, 109] on link "Filter" at bounding box center [1400, 102] width 47 height 17
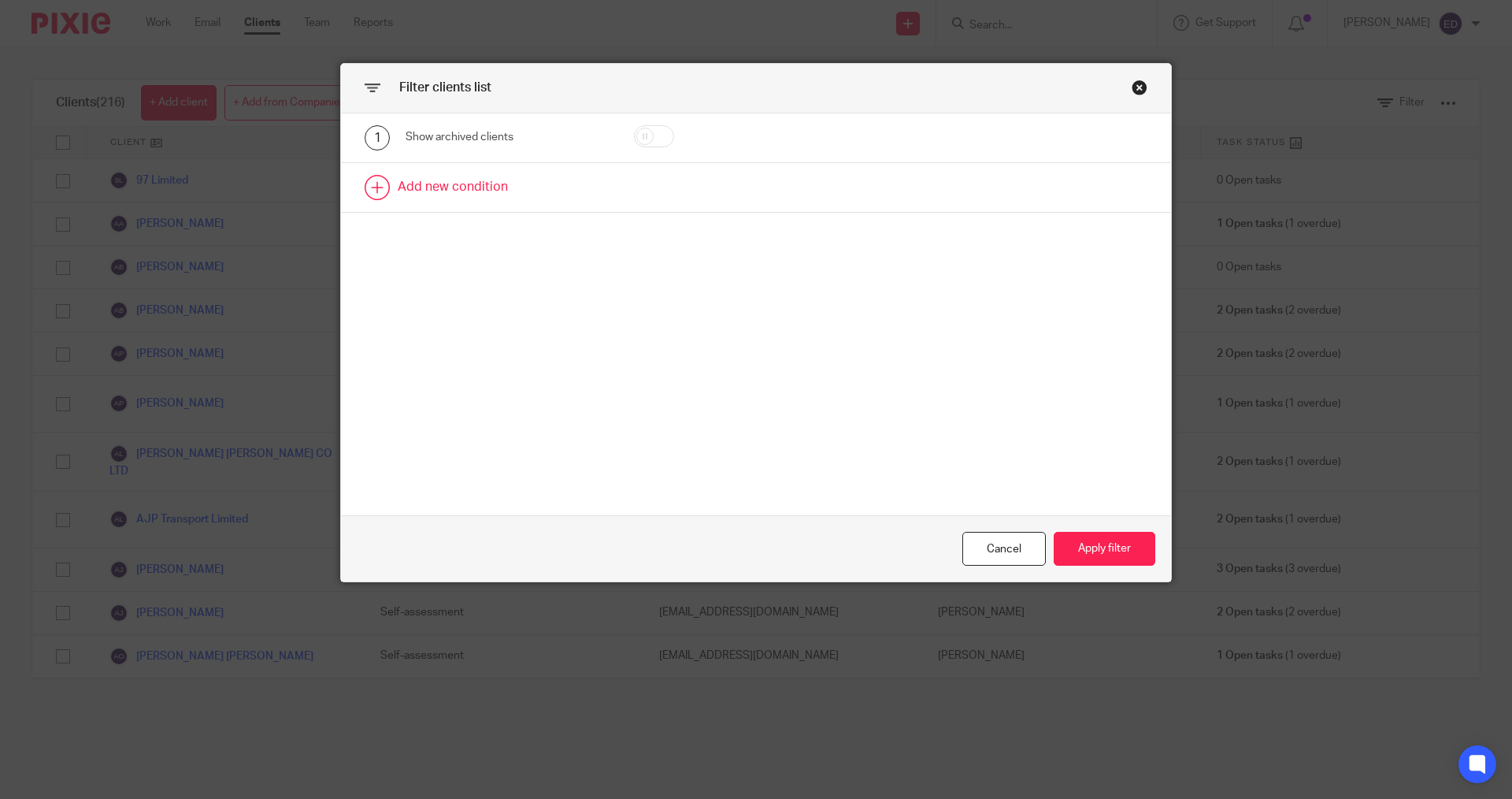
click at [482, 182] on link at bounding box center [756, 187] width 830 height 49
click at [482, 196] on div "Field" at bounding box center [494, 192] width 152 height 33
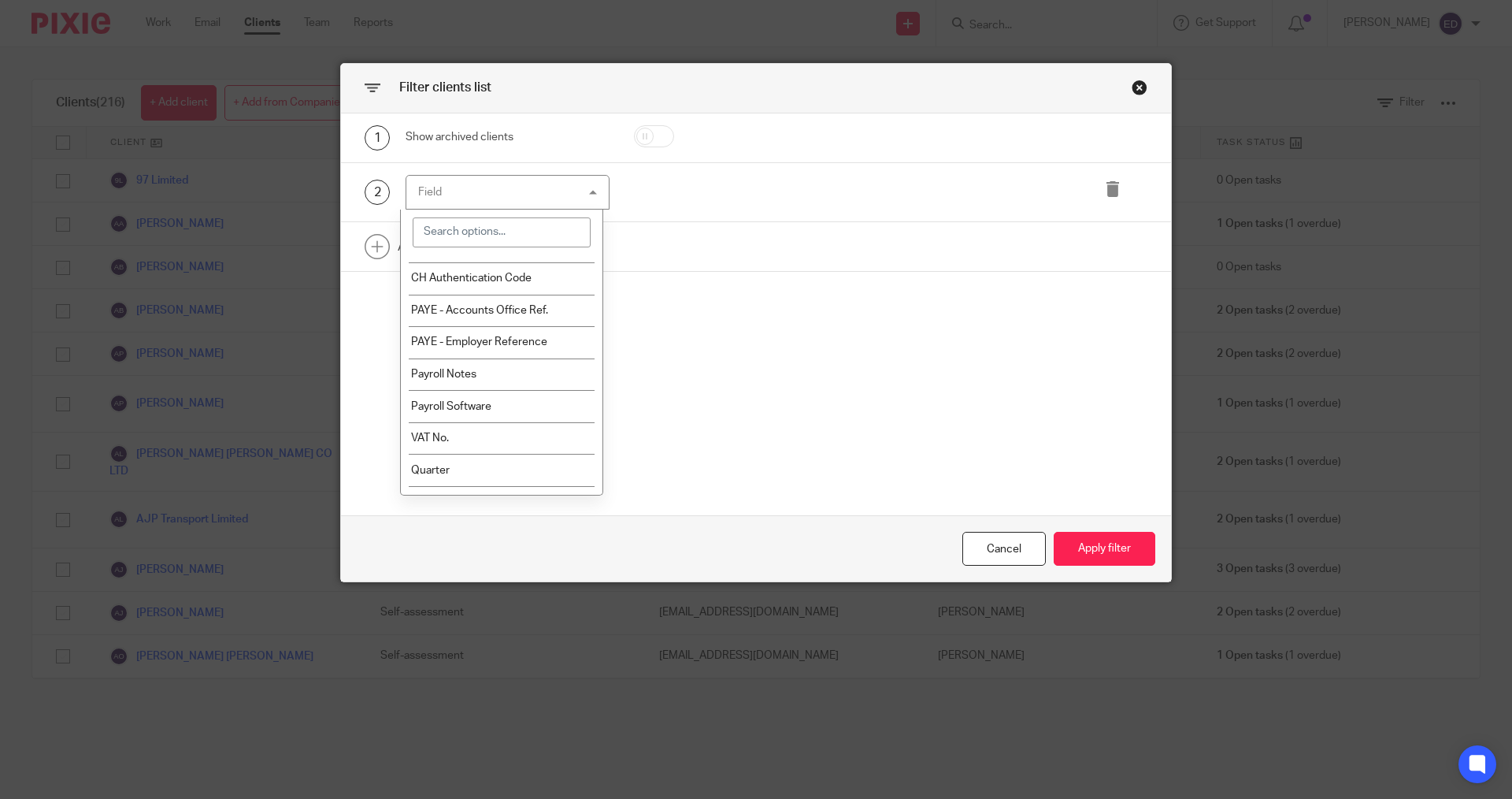
scroll to position [552, 0]
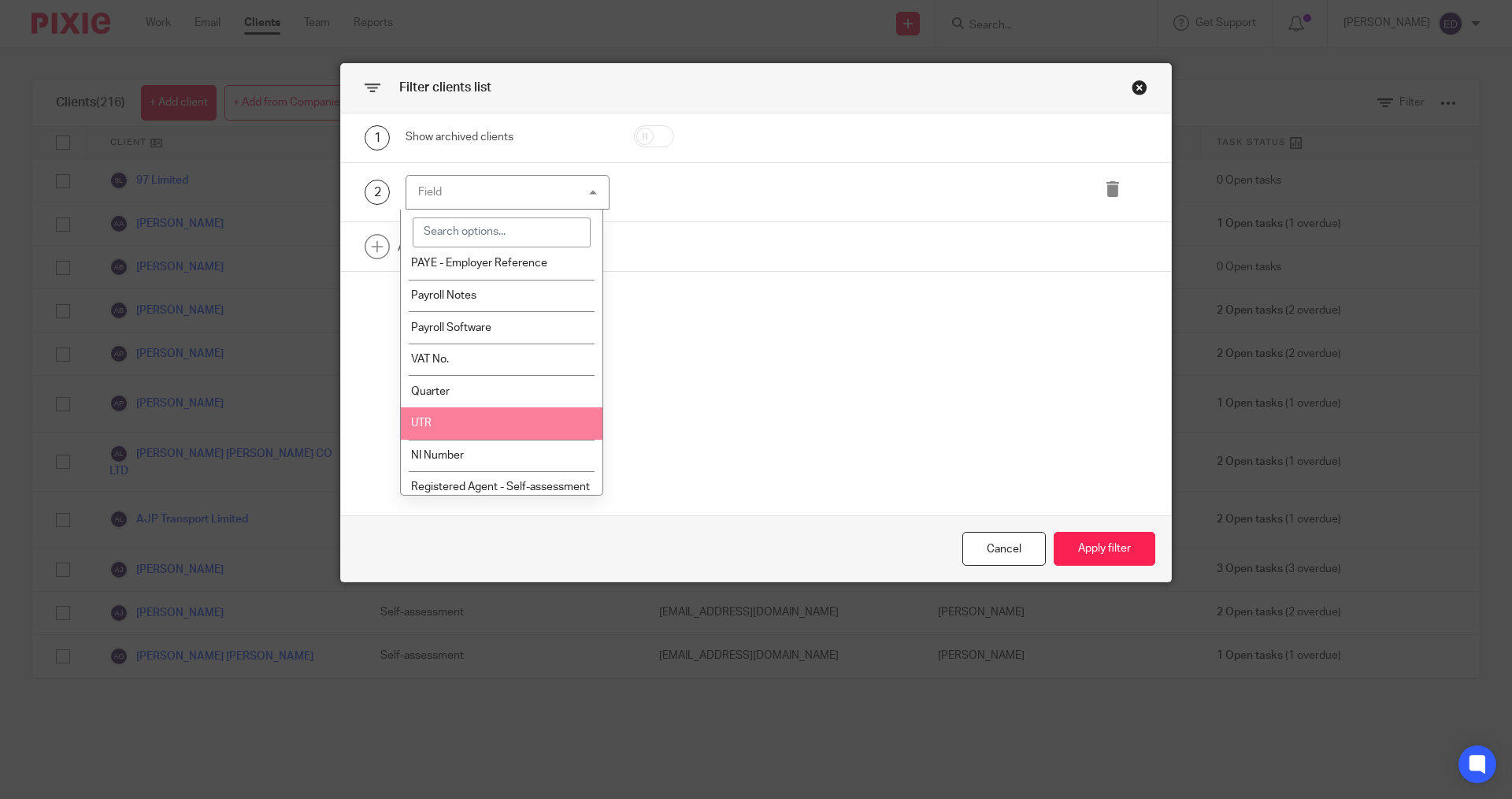
click at [451, 416] on li "UTR" at bounding box center [502, 423] width 202 height 32
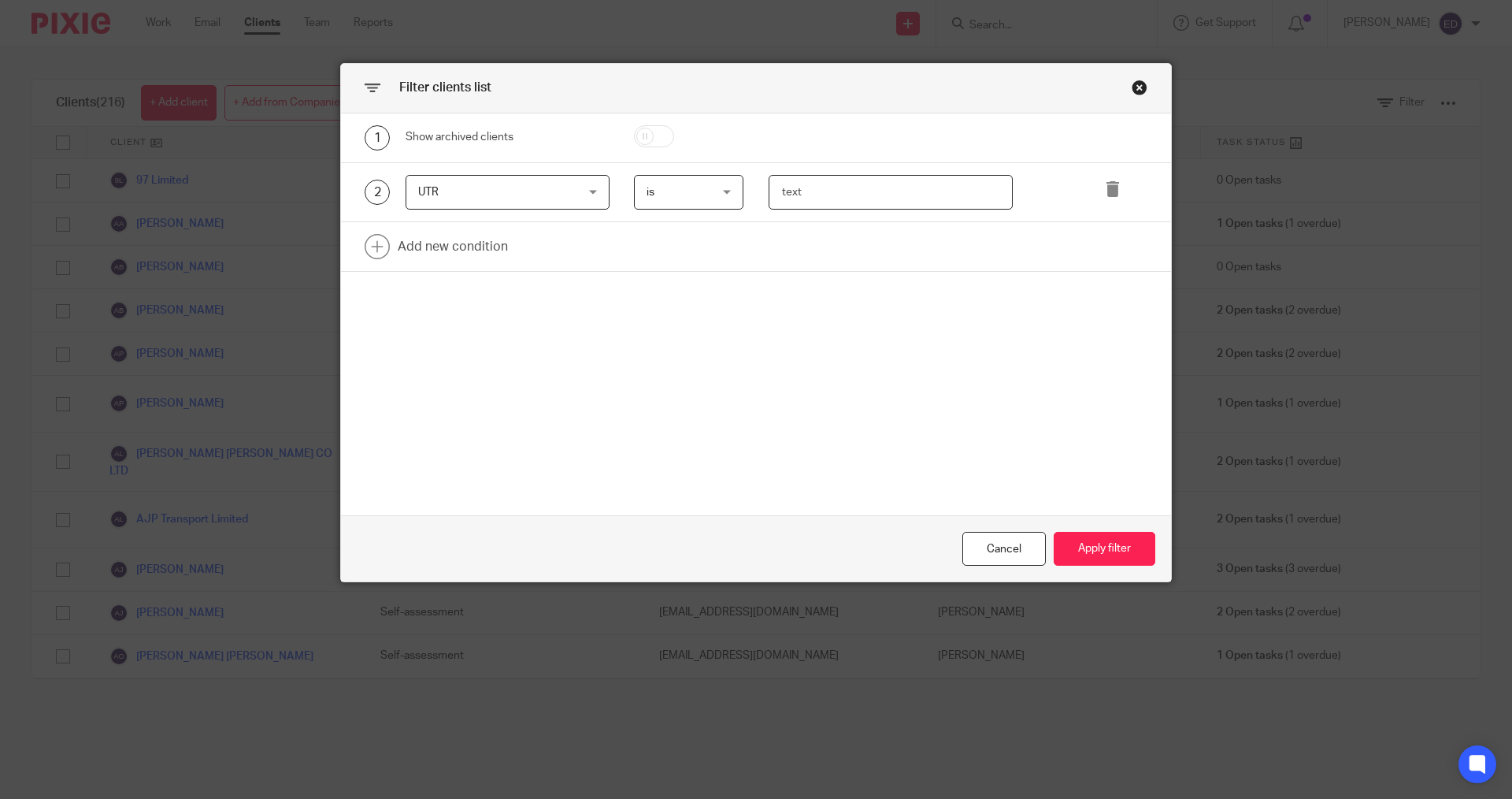
click at [821, 178] on input "text" at bounding box center [891, 193] width 245 height 35
drag, startPoint x: 828, startPoint y: 191, endPoint x: 681, endPoint y: 192, distance: 147.0
click at [685, 192] on div "2 UTR UTR Name Email Client type Manager Open tasks Overdue tasks Role: Account…" at bounding box center [744, 193] width 807 height 35
type input "2189049621"
click at [1077, 551] on button "Apply filter" at bounding box center [1104, 548] width 101 height 34
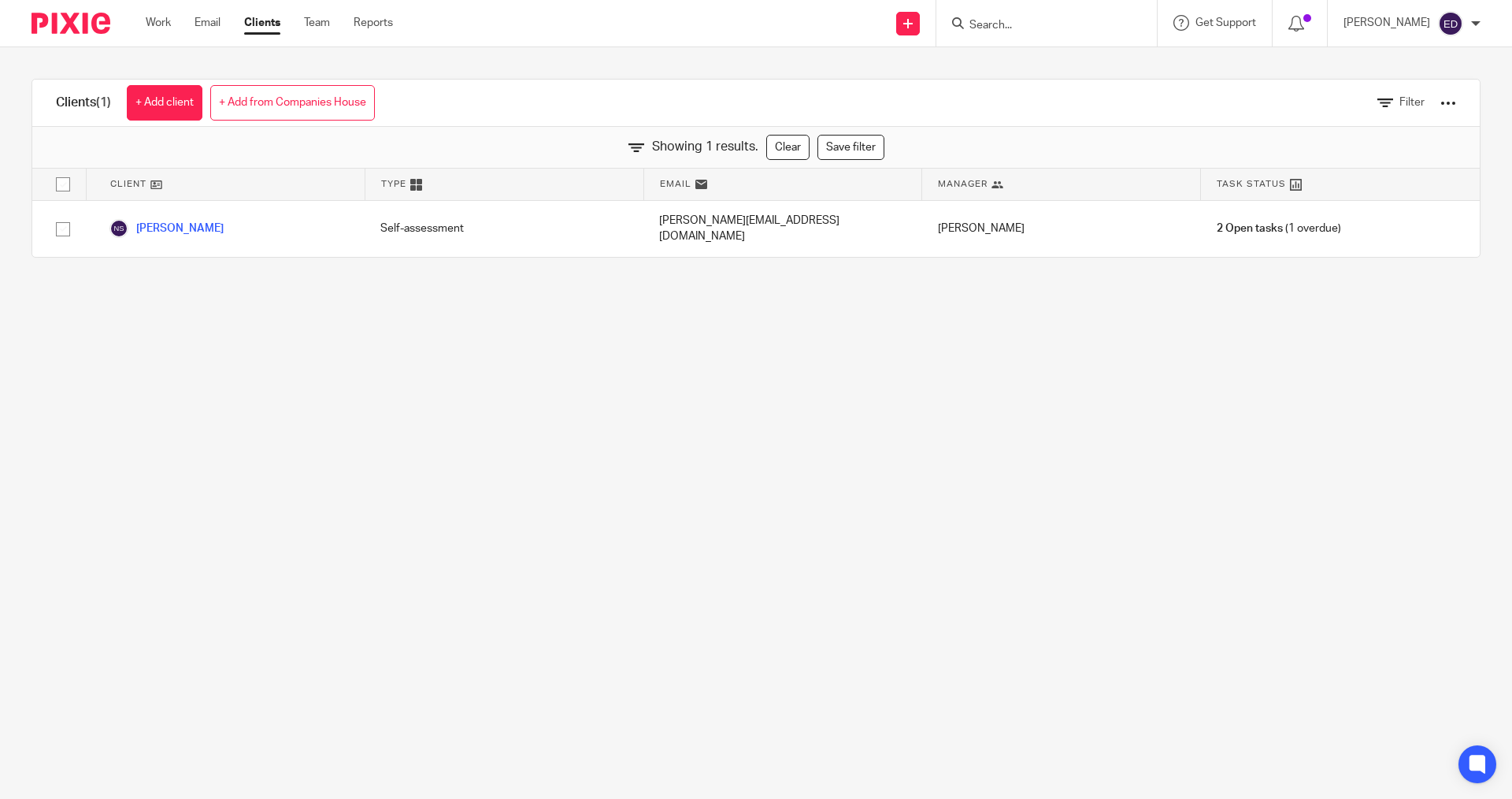
click at [182, 23] on ul "Work Email Clients Team Reports" at bounding box center [281, 22] width 271 height 16
drag, startPoint x: 182, startPoint y: 24, endPoint x: 172, endPoint y: 27, distance: 10.4
click at [181, 24] on ul "Work Email Clients Team Reports" at bounding box center [281, 22] width 271 height 16
click at [170, 27] on link "Work" at bounding box center [158, 22] width 25 height 16
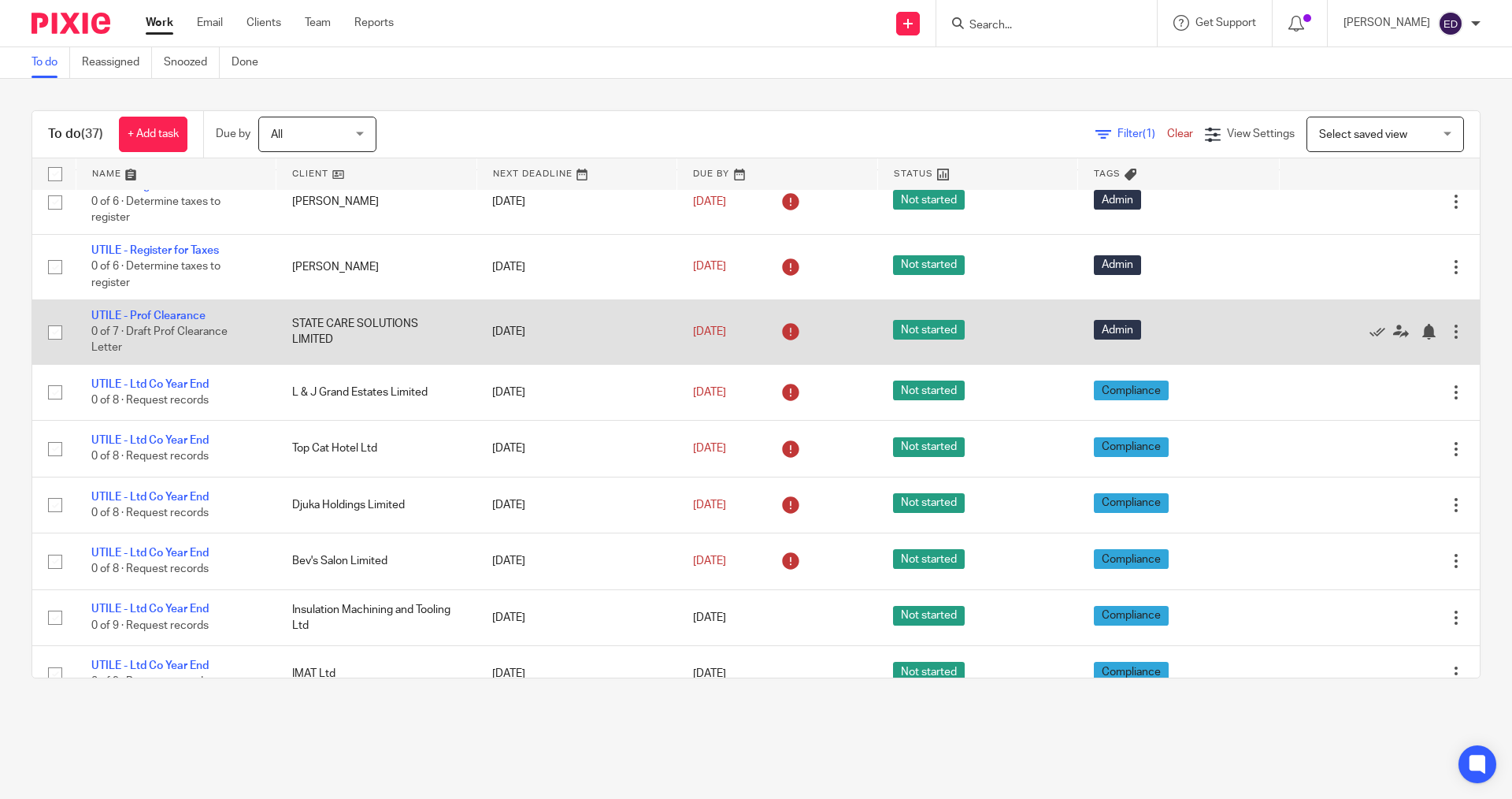
scroll to position [1418, 0]
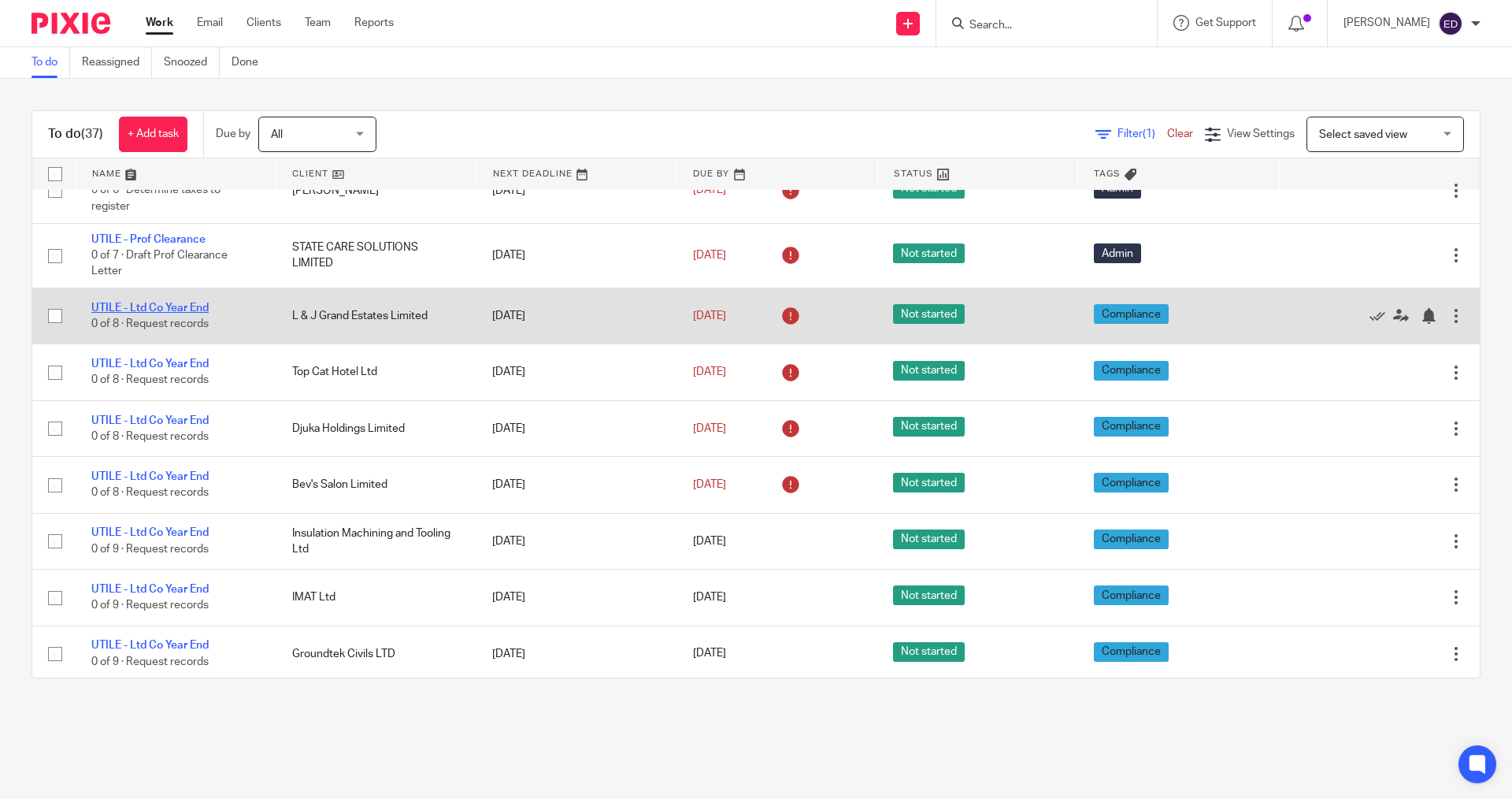
click at [208, 304] on link "UTILE - Ltd Co Year End" at bounding box center [149, 308] width 117 height 11
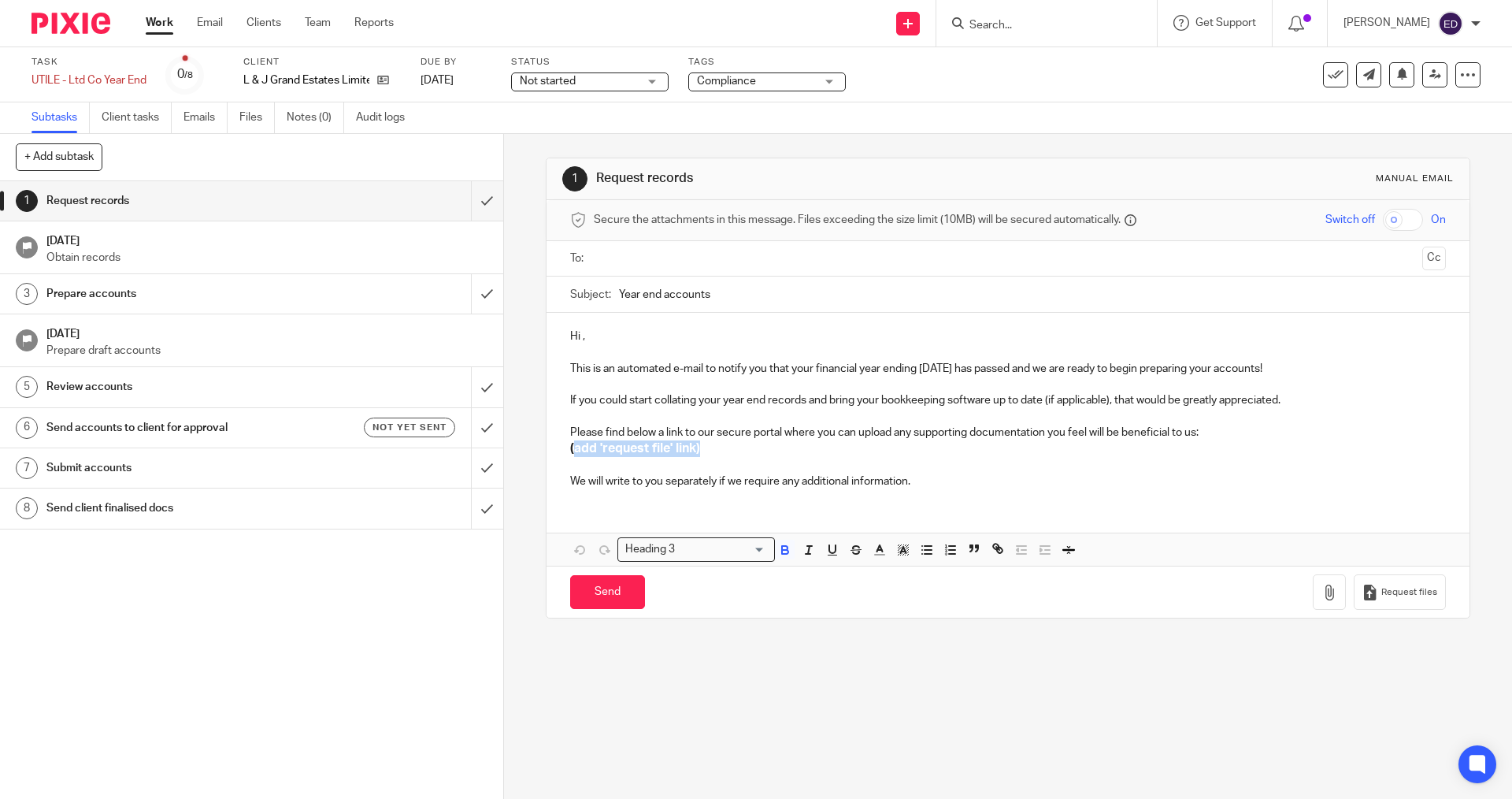
drag, startPoint x: 695, startPoint y: 447, endPoint x: 570, endPoint y: 449, distance: 125.0
click at [570, 449] on h3 "(add 'request file' link)" at bounding box center [1007, 448] width 875 height 17
click at [694, 450] on strong "(add 'request file' link)" at bounding box center [635, 448] width 130 height 13
drag, startPoint x: 708, startPoint y: 446, endPoint x: 1339, endPoint y: 499, distance: 633.2
click at [570, 445] on h3 "(add 'request file' link)" at bounding box center [1007, 448] width 875 height 17
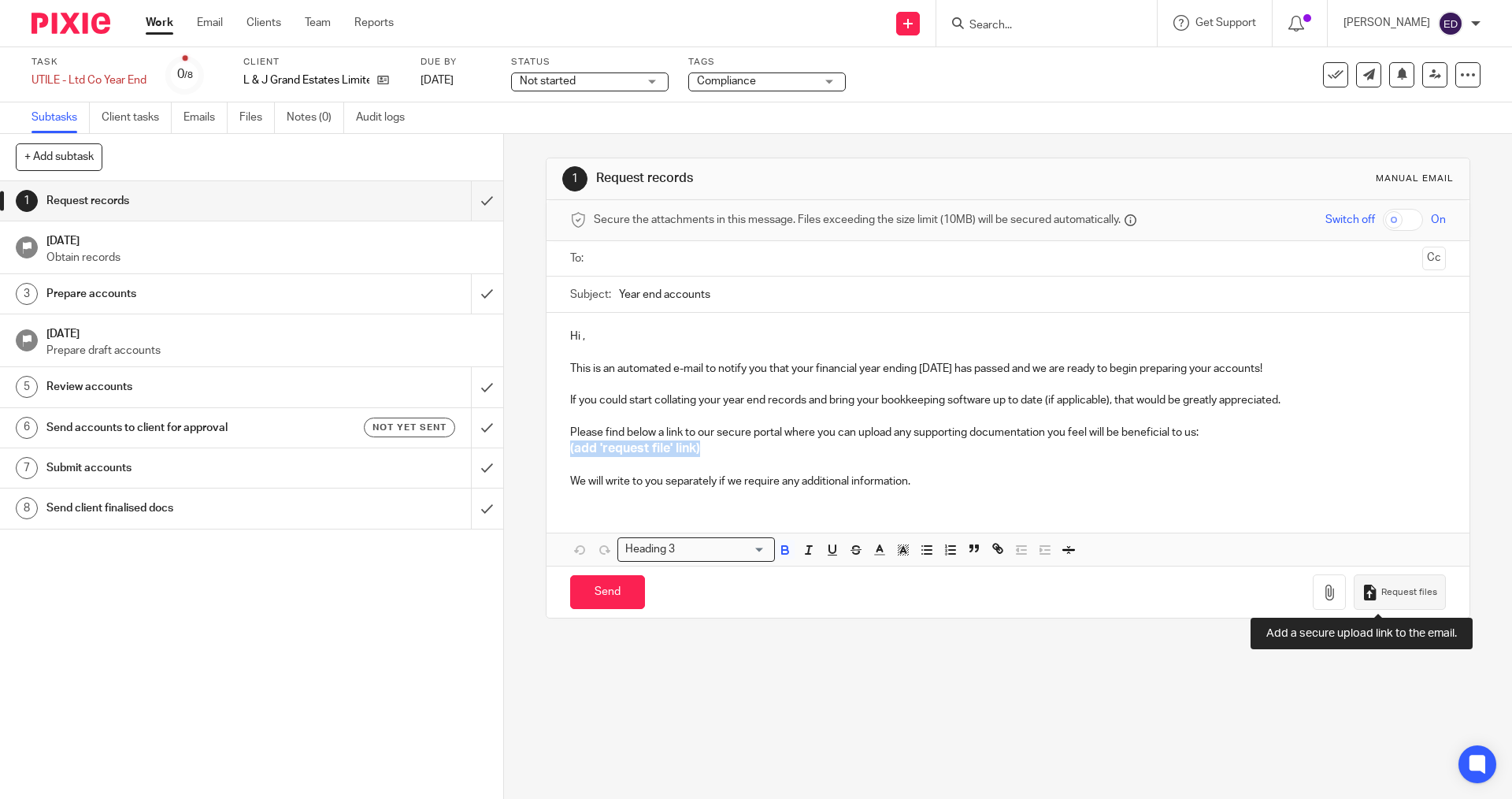
drag, startPoint x: 1388, startPoint y: 590, endPoint x: 1132, endPoint y: 509, distance: 268.5
click at [1389, 590] on span "Request files" at bounding box center [1409, 592] width 56 height 13
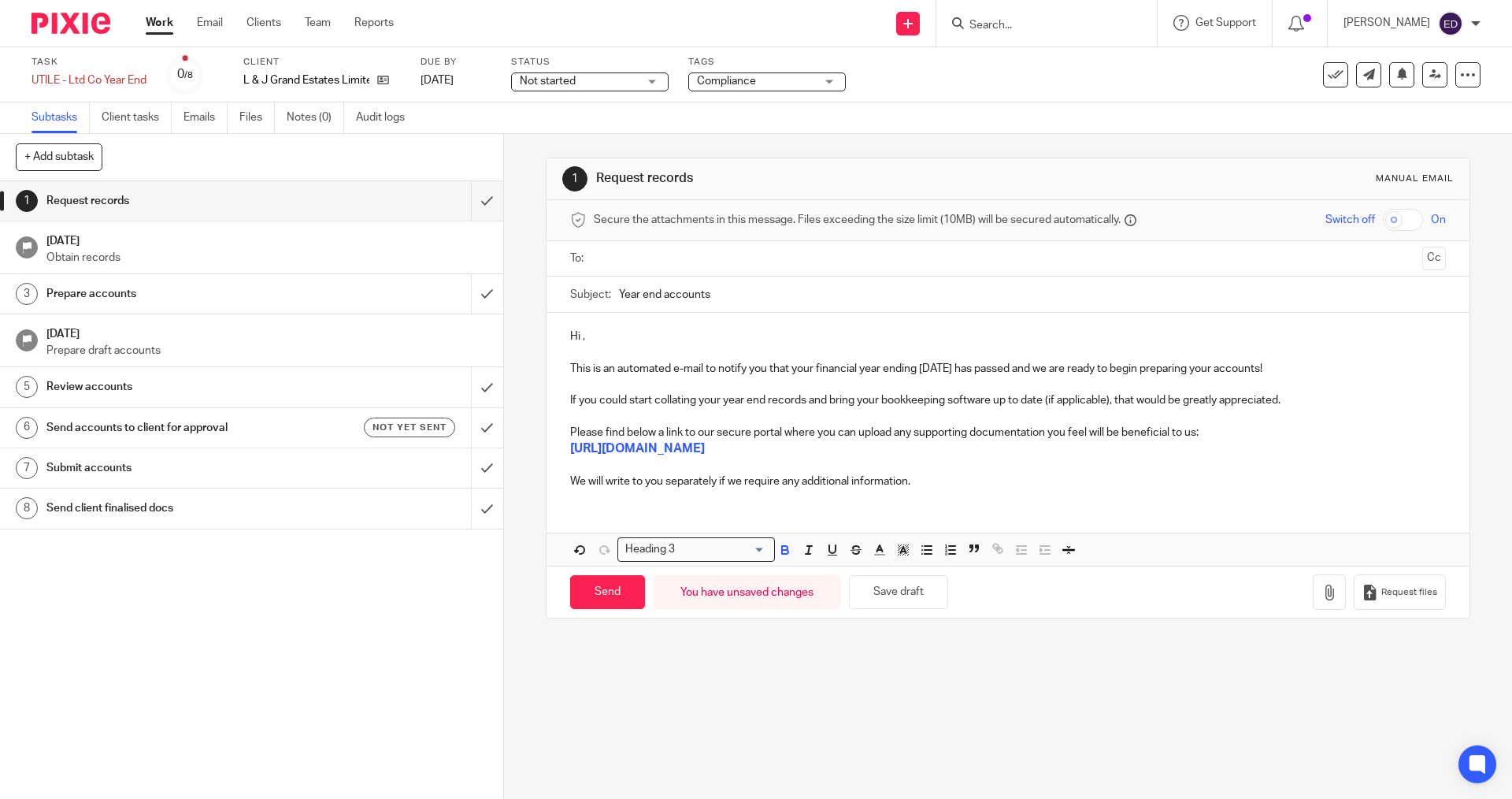
click at [1020, 460] on h4 at bounding box center [1007, 464] width 875 height 16
click at [780, 259] on input "text" at bounding box center [1007, 259] width 816 height 18
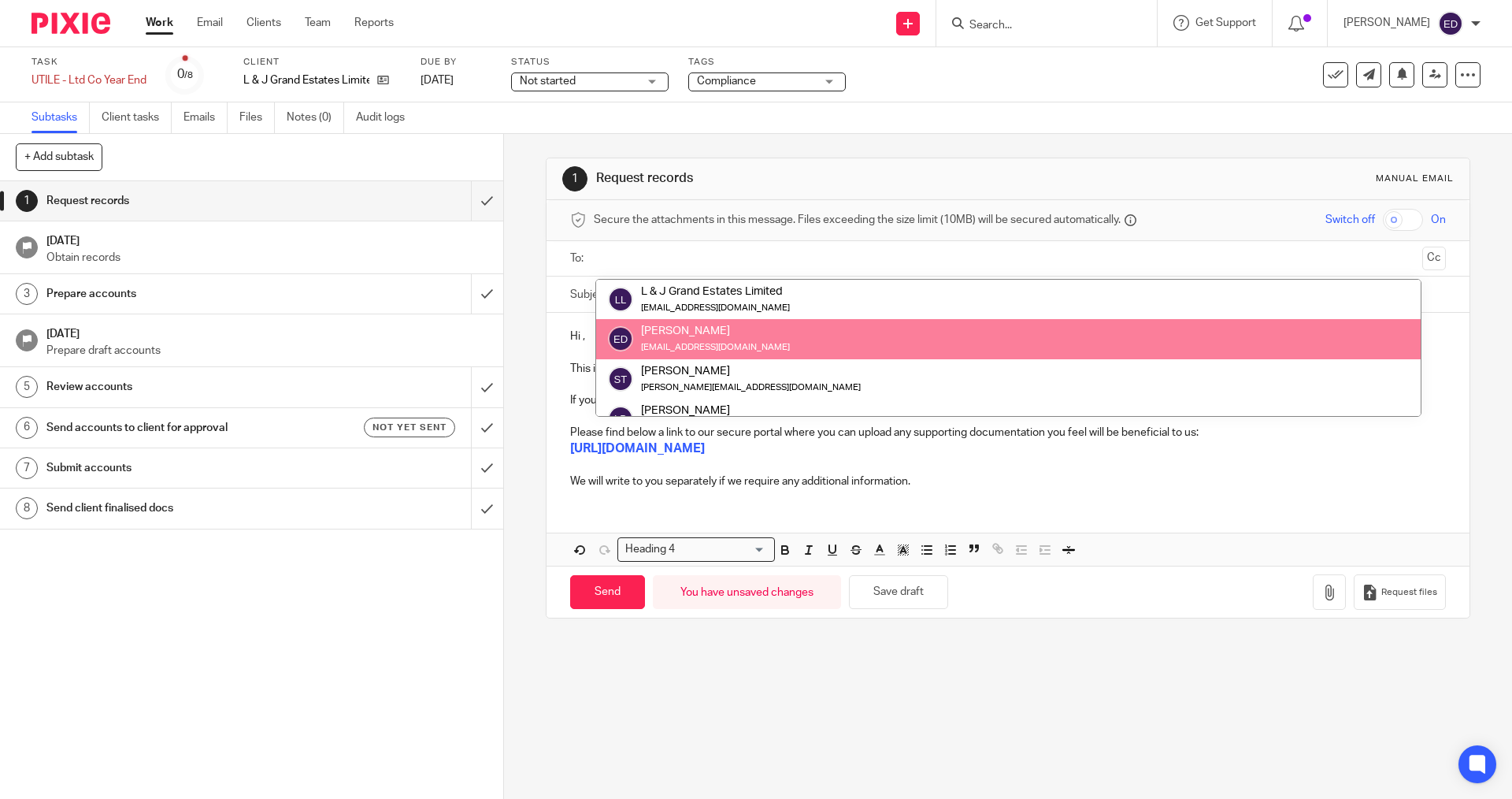
scroll to position [78, 0]
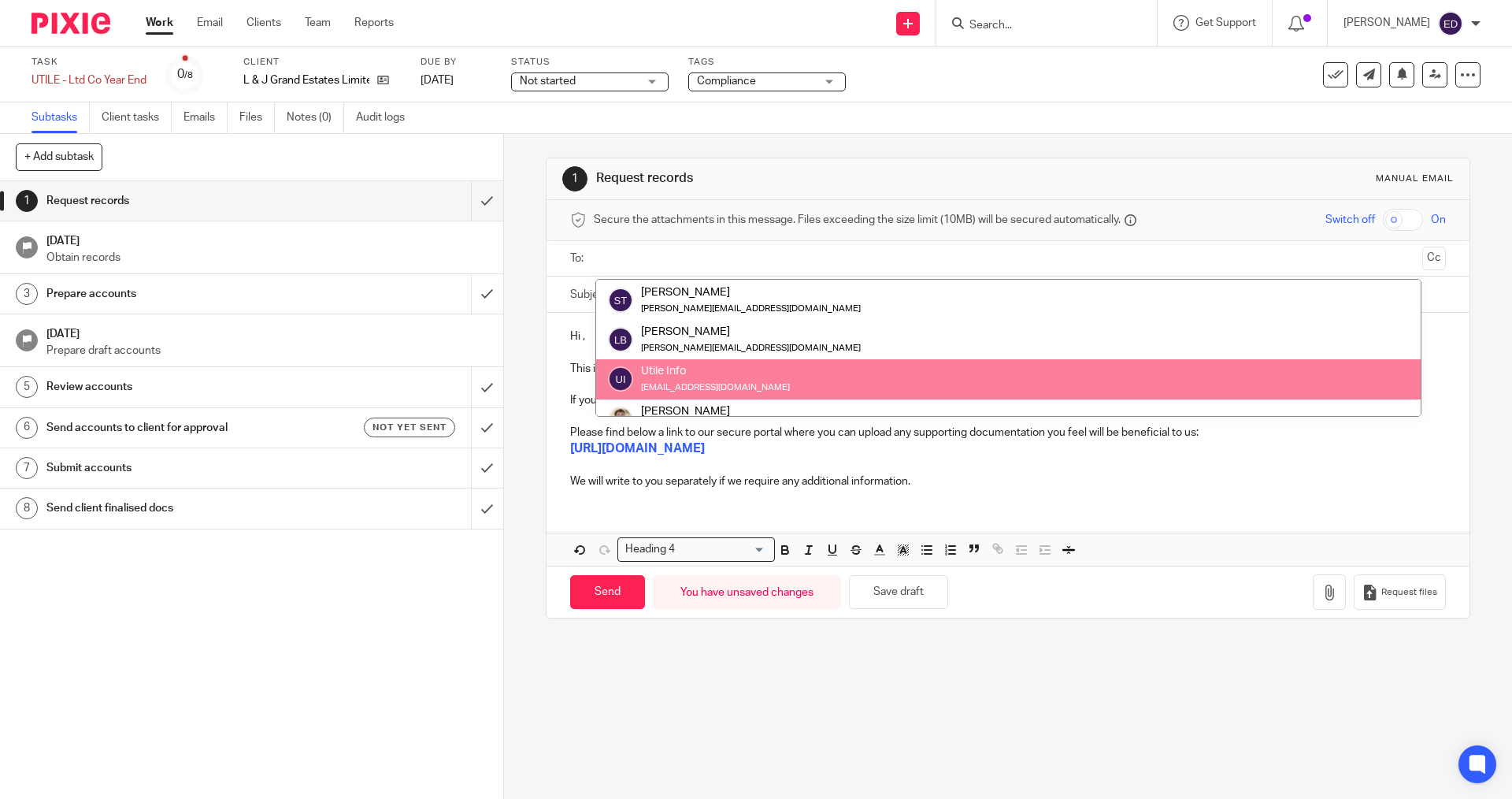
click at [1079, 455] on h3 "https://utile.usepixie.net/u/208188a9f78737740df89d3bef749626" at bounding box center [1007, 448] width 875 height 17
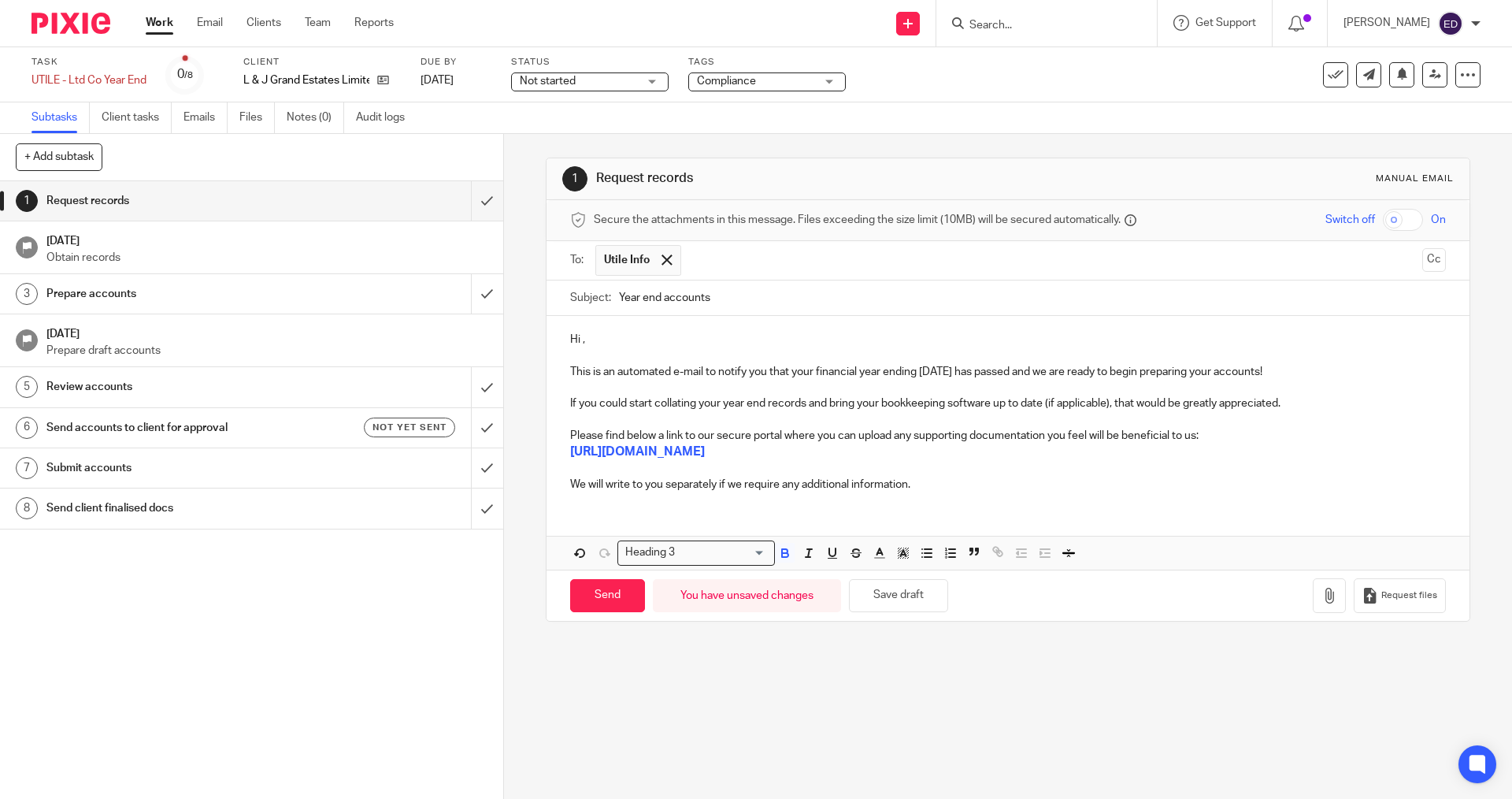
click at [577, 342] on p "Hi ," at bounding box center [1007, 339] width 875 height 16
click at [383, 82] on icon at bounding box center [383, 79] width 12 height 12
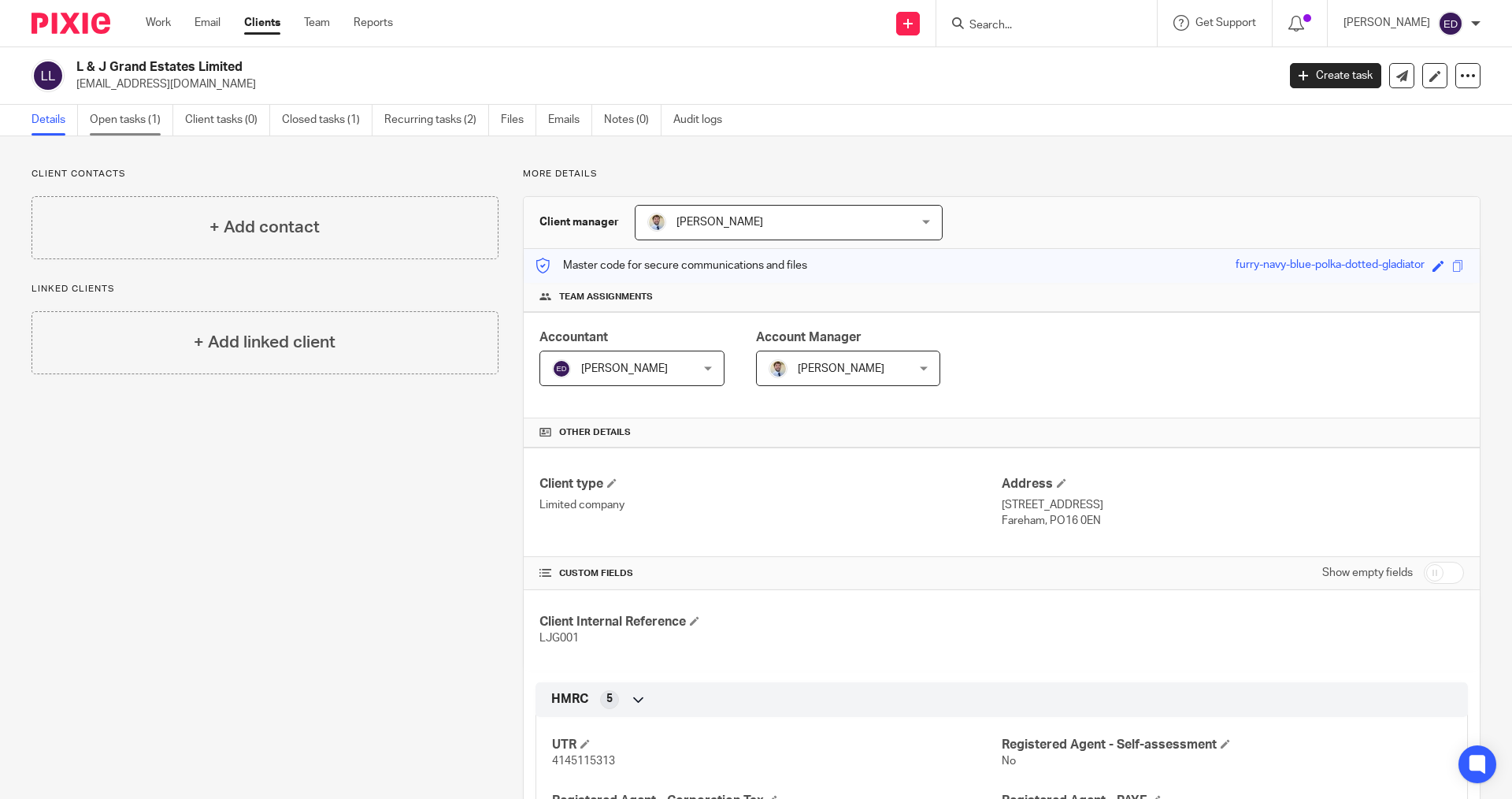
click at [166, 116] on link "Open tasks (1)" at bounding box center [131, 120] width 83 height 30
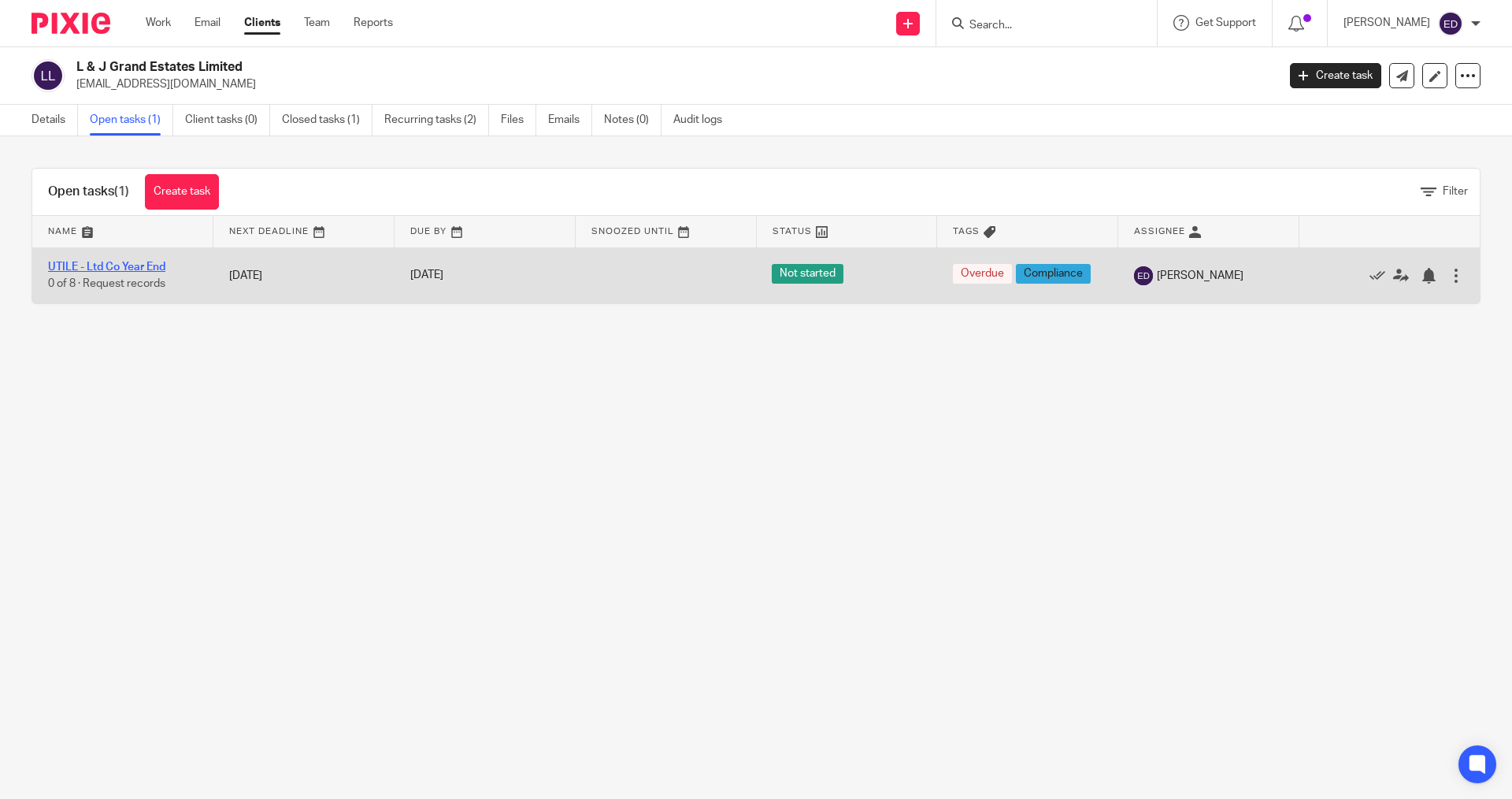
click at [90, 265] on link "UTILE - Ltd Co Year End" at bounding box center [106, 267] width 117 height 11
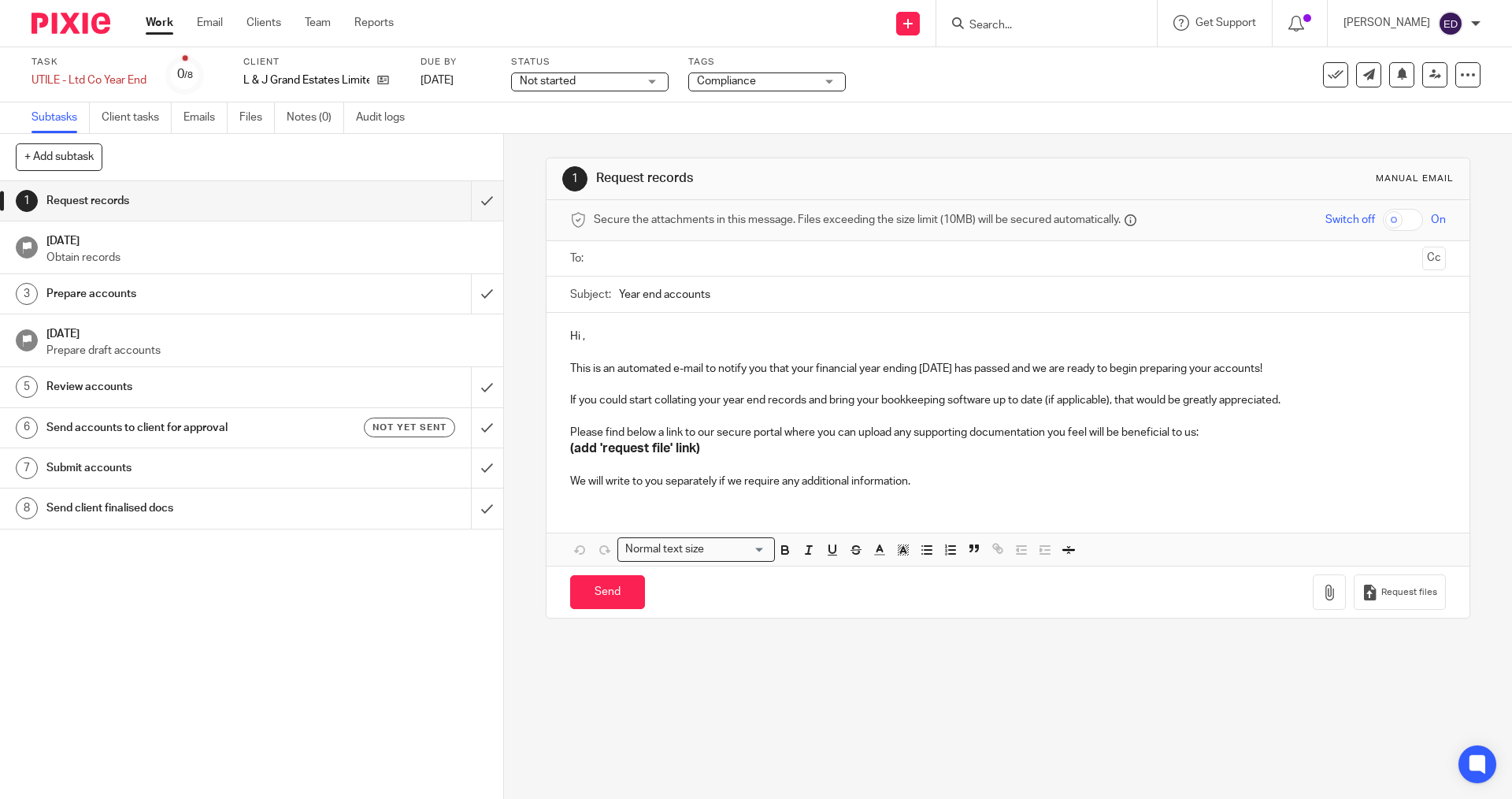
click at [580, 335] on p "Hi ," at bounding box center [1007, 336] width 875 height 16
click at [611, 247] on ul at bounding box center [1008, 258] width 827 height 26
click at [608, 262] on input "text" at bounding box center [1007, 259] width 816 height 18
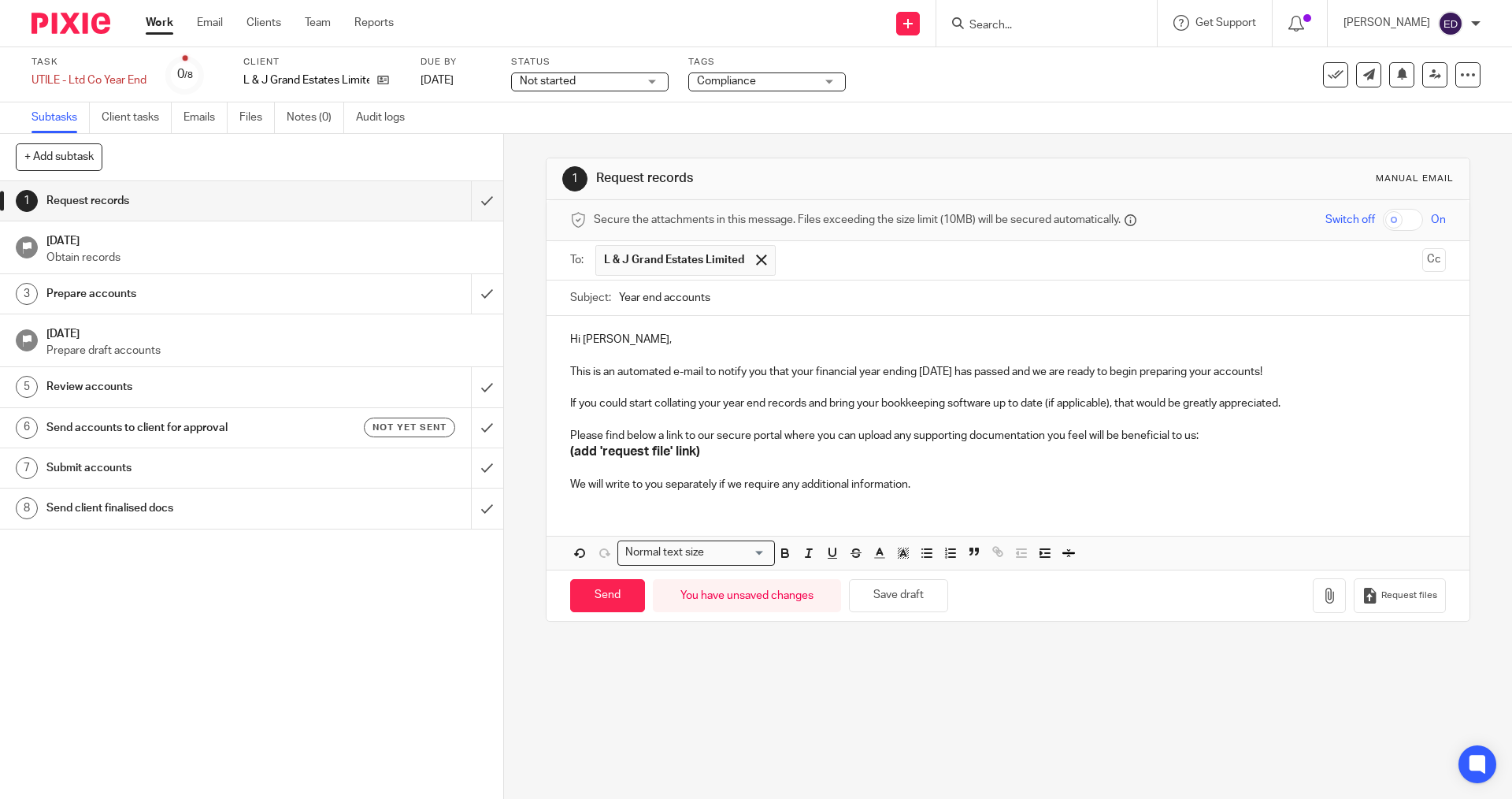
click at [1076, 389] on p at bounding box center [1007, 387] width 875 height 16
drag, startPoint x: 1111, startPoint y: 400, endPoint x: 809, endPoint y: 400, distance: 302.0
click at [809, 400] on p "If you could start collating your year end records and bring your bookkeeping s…" at bounding box center [1007, 403] width 875 height 16
click at [808, 405] on p "If you could start collating your year end records, that would be greatly appre…" at bounding box center [1007, 403] width 875 height 16
click at [807, 407] on p "If you could start collating your year end records, that would be greatly appre…" at bounding box center [1007, 403] width 875 height 16
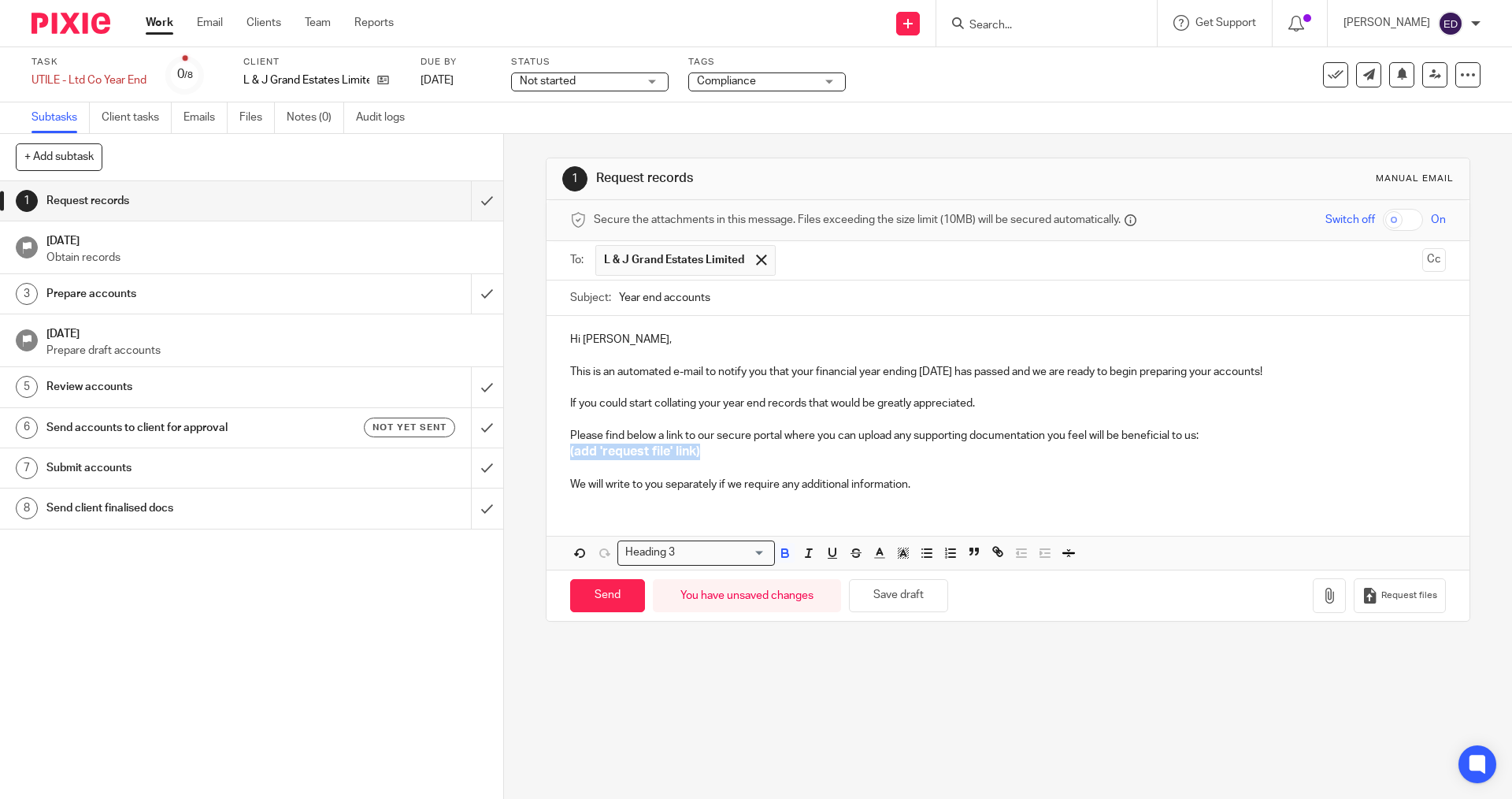
drag, startPoint x: 717, startPoint y: 455, endPoint x: 558, endPoint y: 455, distance: 159.0
click at [558, 455] on div "Hi James, This is an automated e-mail to notify you that your financial year en…" at bounding box center [1007, 410] width 923 height 188
click at [1386, 596] on span "Request files" at bounding box center [1409, 596] width 56 height 13
click at [975, 498] on div "Hi James, This is an automated e-mail to notify you that your financial year en…" at bounding box center [1007, 410] width 923 height 188
click at [911, 478] on p "We will write to you separately if we require any additional information." at bounding box center [1007, 483] width 875 height 16
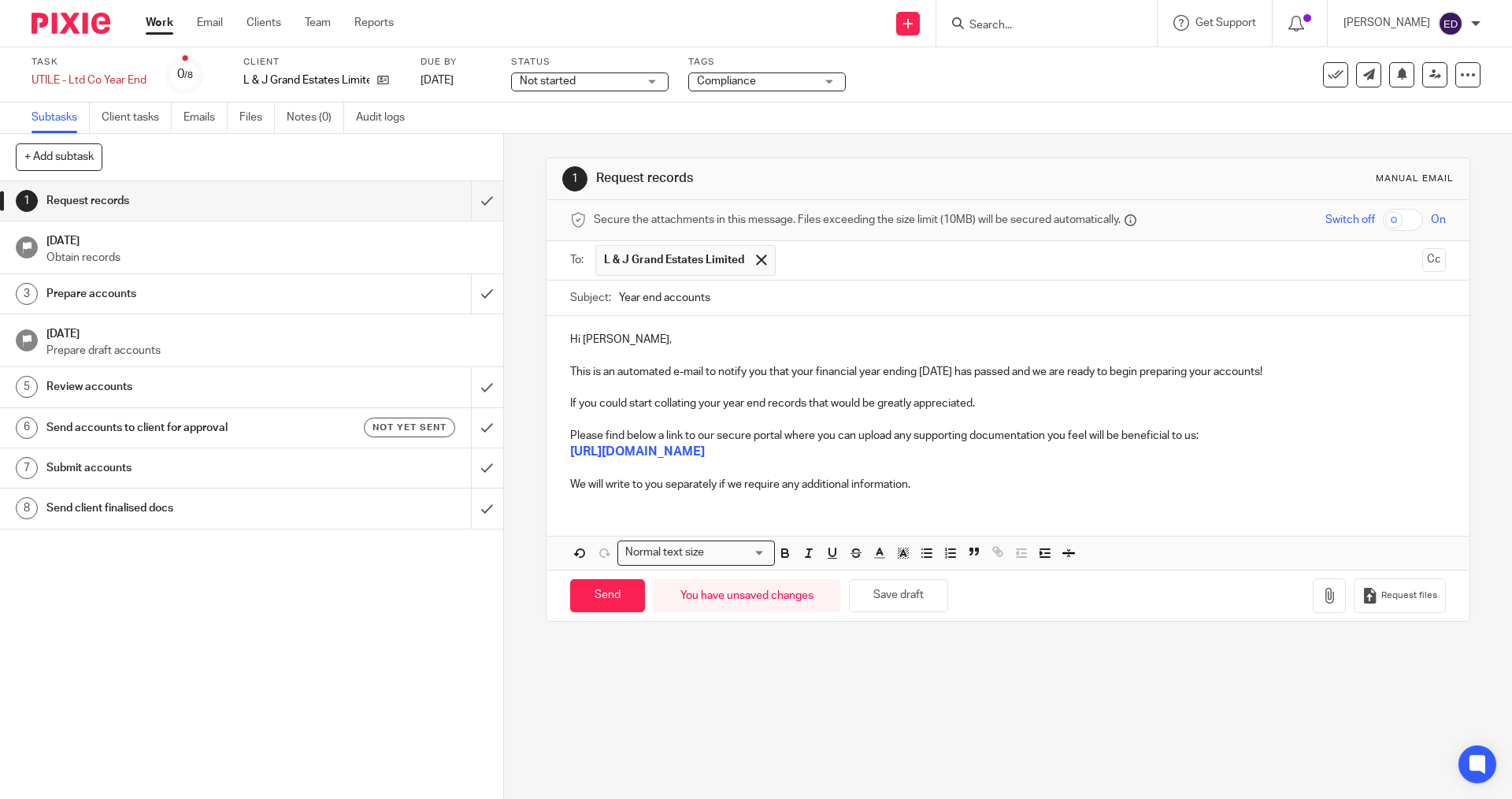
click at [760, 308] on input "Year end accounts" at bounding box center [1032, 298] width 827 height 35
click at [647, 292] on input "Year end accounts" at bounding box center [1032, 298] width 827 height 35
click at [664, 297] on input "Year End accounts" at bounding box center [1032, 298] width 827 height 35
drag, startPoint x: 739, startPoint y: 303, endPoint x: 666, endPoint y: 300, distance: 73.1
click at [666, 300] on input "Year End A 31st May Accounts" at bounding box center [1032, 298] width 827 height 35
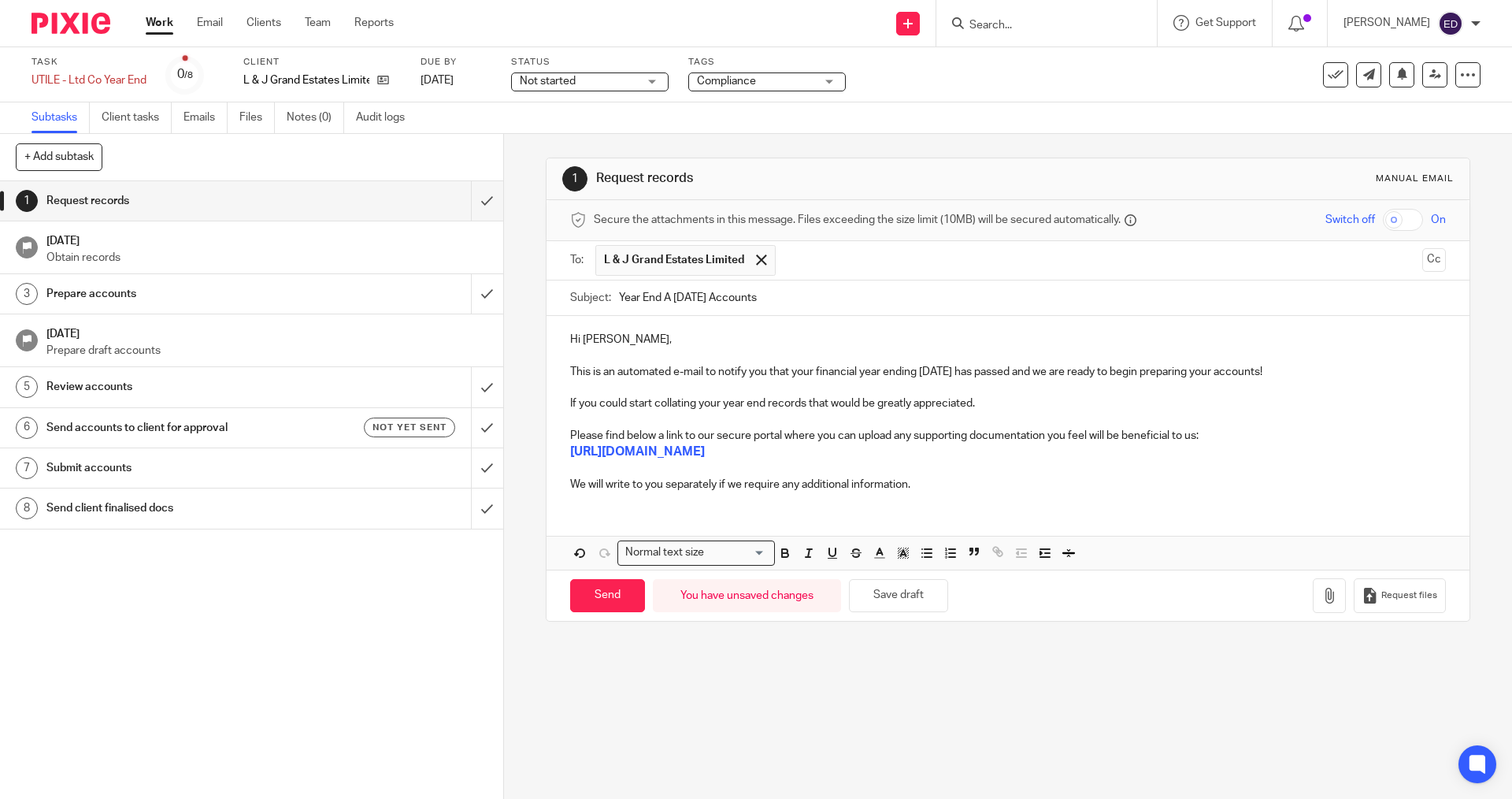
click at [719, 304] on input "Year End A 31st May Accounts" at bounding box center [1032, 298] width 827 height 35
drag, startPoint x: 723, startPoint y: 301, endPoint x: 665, endPoint y: 300, distance: 58.0
click at [665, 300] on input "Year End A 31st May Accounts" at bounding box center [1032, 298] width 827 height 35
click at [789, 299] on input "Year End Accounts" at bounding box center [1032, 298] width 827 height 35
type input "Year End Accounts 31st May 2025"
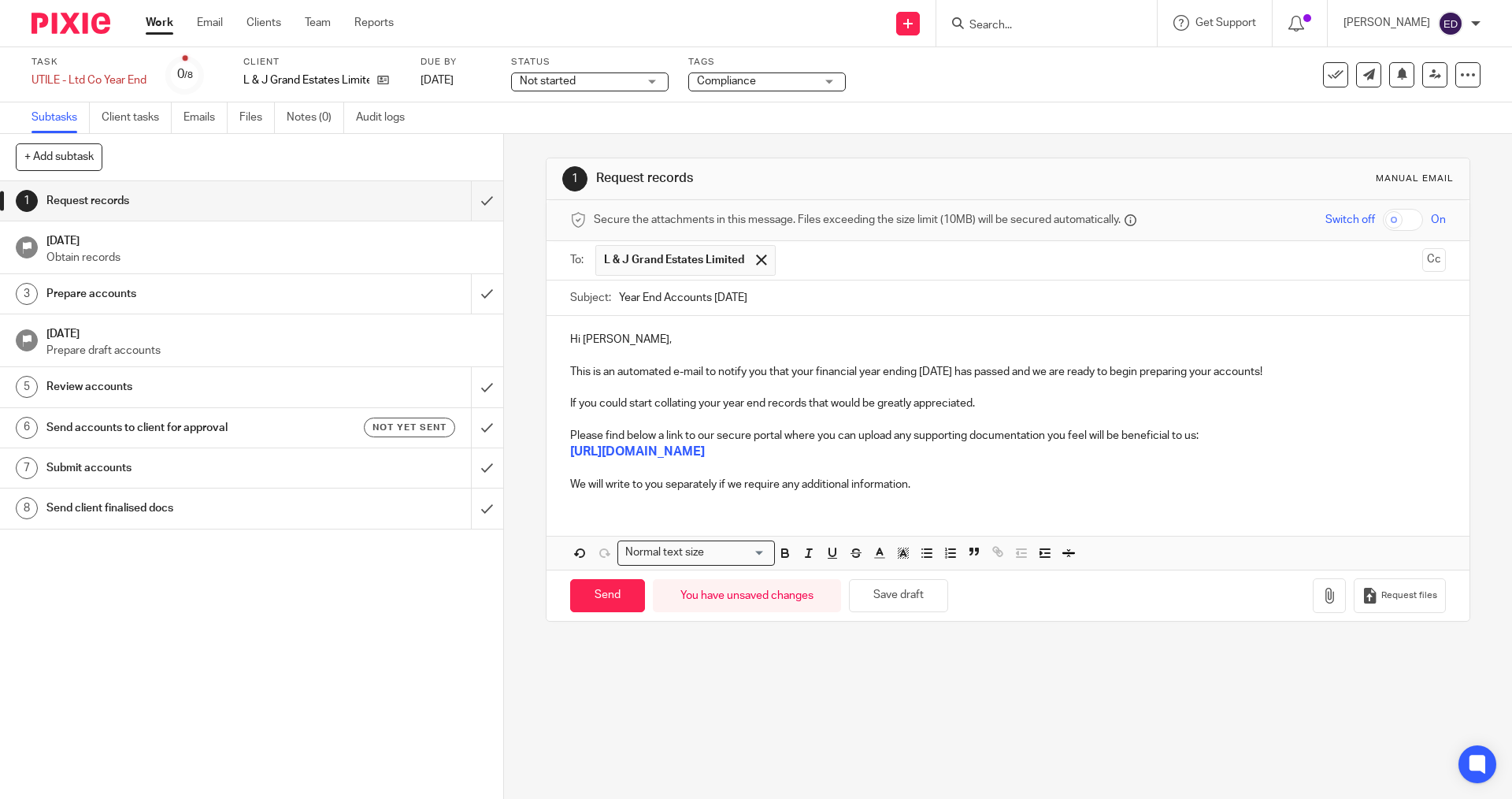
click at [994, 483] on p "We will write to you separately if we require any additional information." at bounding box center [1007, 483] width 875 height 16
click at [612, 601] on input "Send" at bounding box center [607, 595] width 75 height 34
type input "Sent"
click at [566, 77] on span "Not started" at bounding box center [547, 81] width 56 height 11
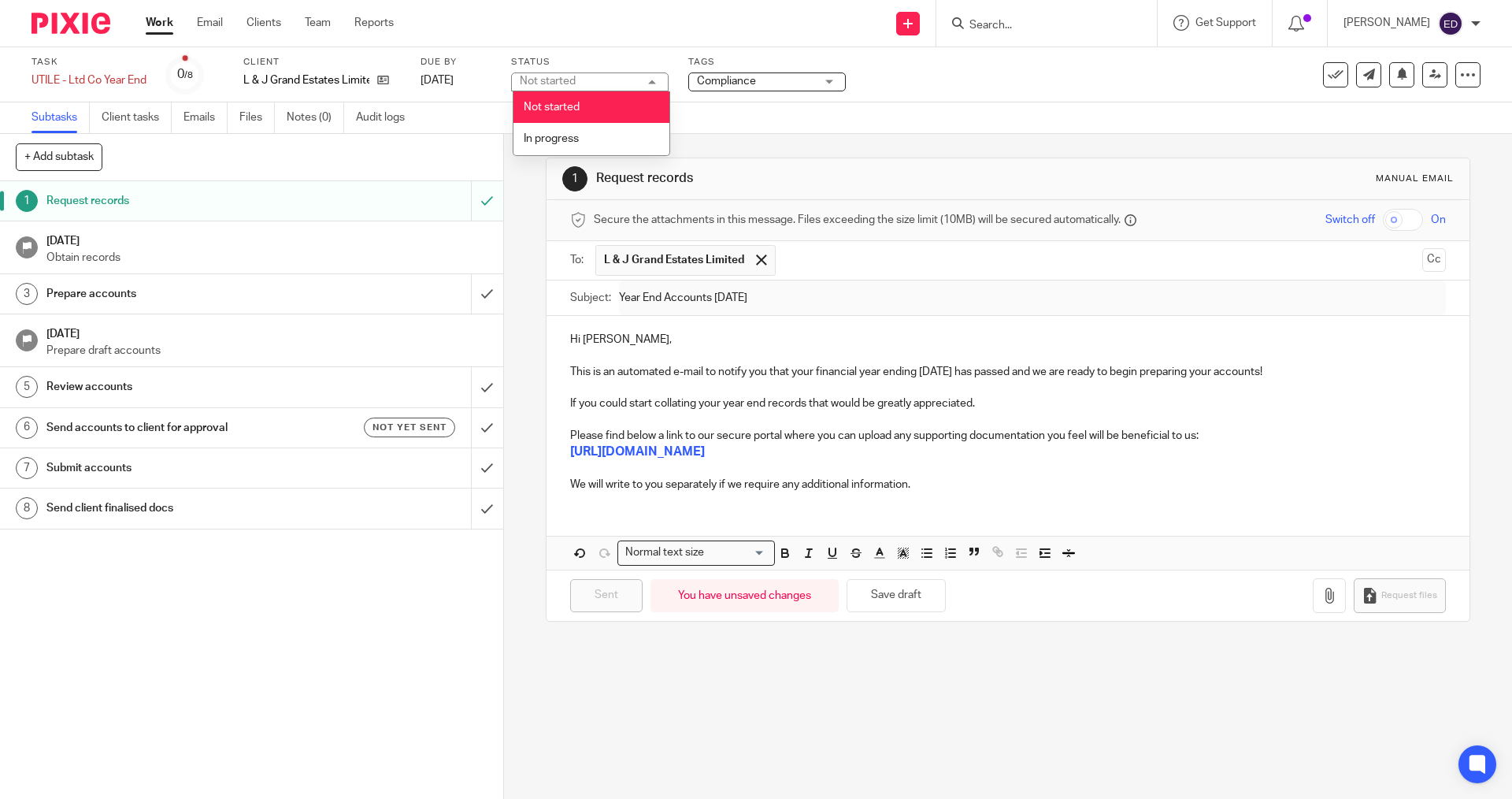
click at [562, 131] on li "In progress" at bounding box center [591, 138] width 156 height 32
click at [745, 78] on span "Compliance" at bounding box center [727, 81] width 59 height 11
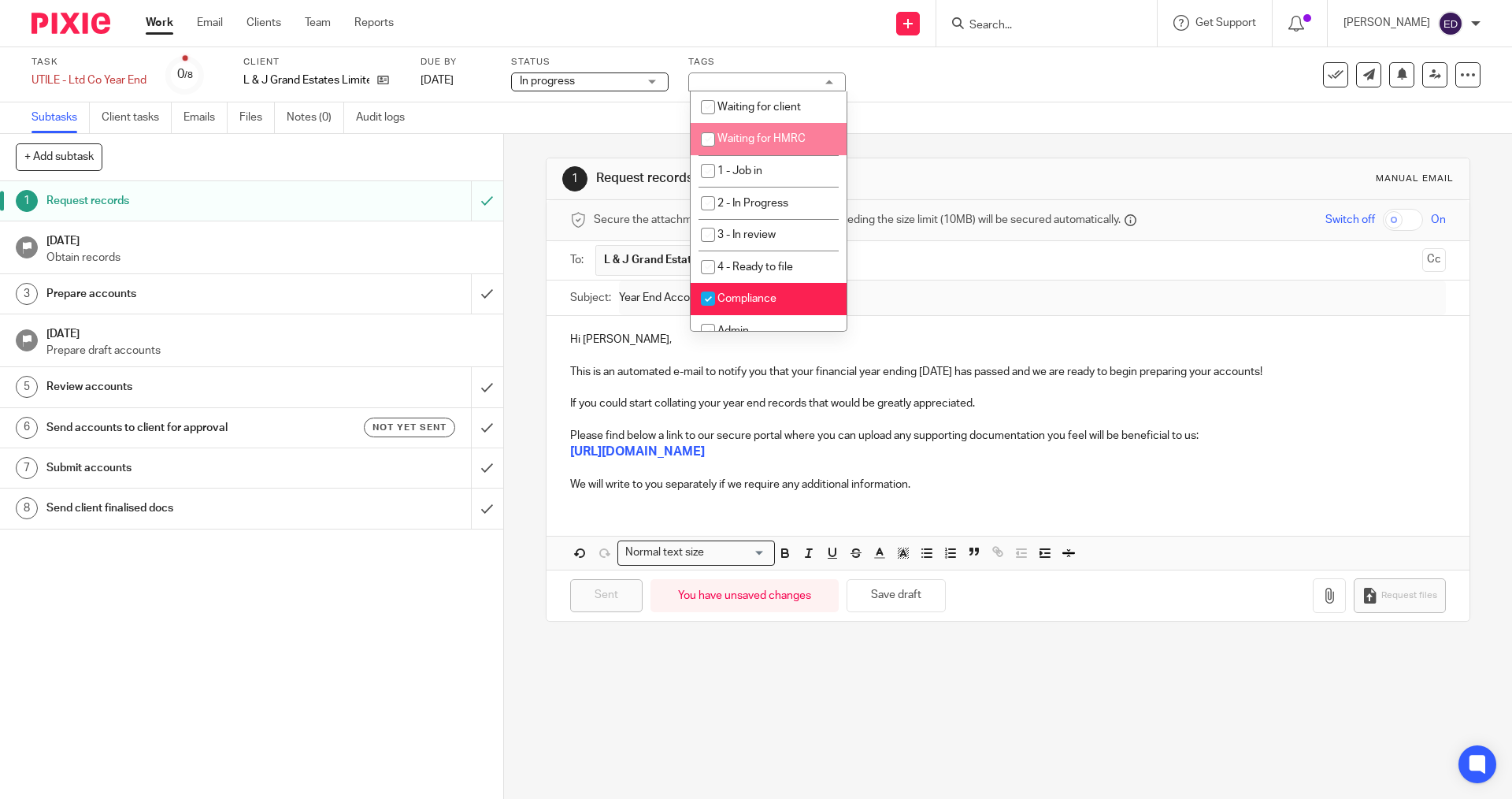
click at [795, 111] on span "Waiting for client" at bounding box center [759, 107] width 83 height 11
checkbox input "true"
click at [917, 66] on div "Task UTILE - Ltd Co Year End Save UTILE - Ltd Co Year End 0 /8 Client L & J Gra…" at bounding box center [635, 75] width 1208 height 38
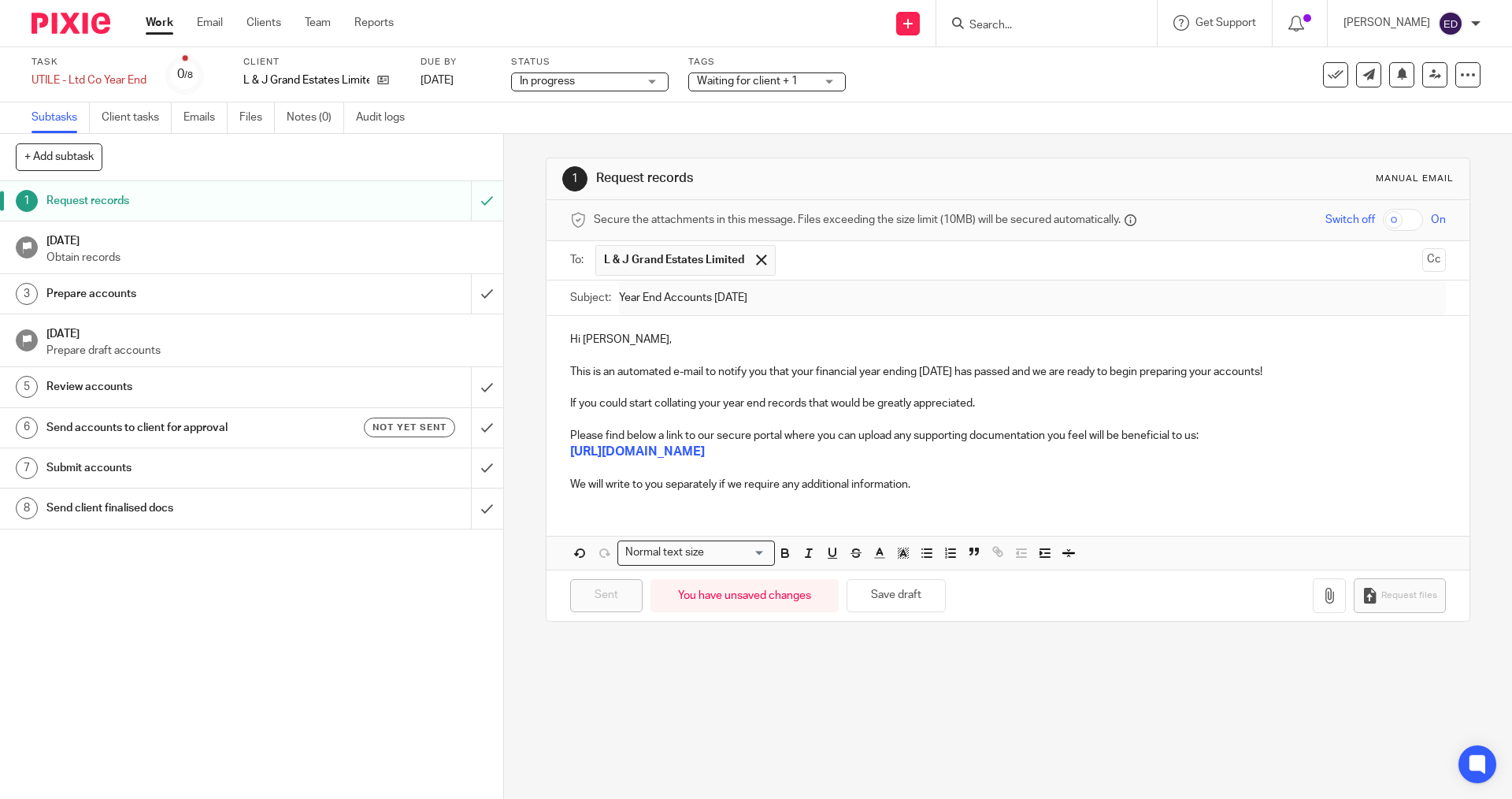
click at [176, 27] on ul "Work Email Clients Team Reports" at bounding box center [281, 22] width 272 height 16
click at [159, 27] on link "Work" at bounding box center [160, 22] width 28 height 16
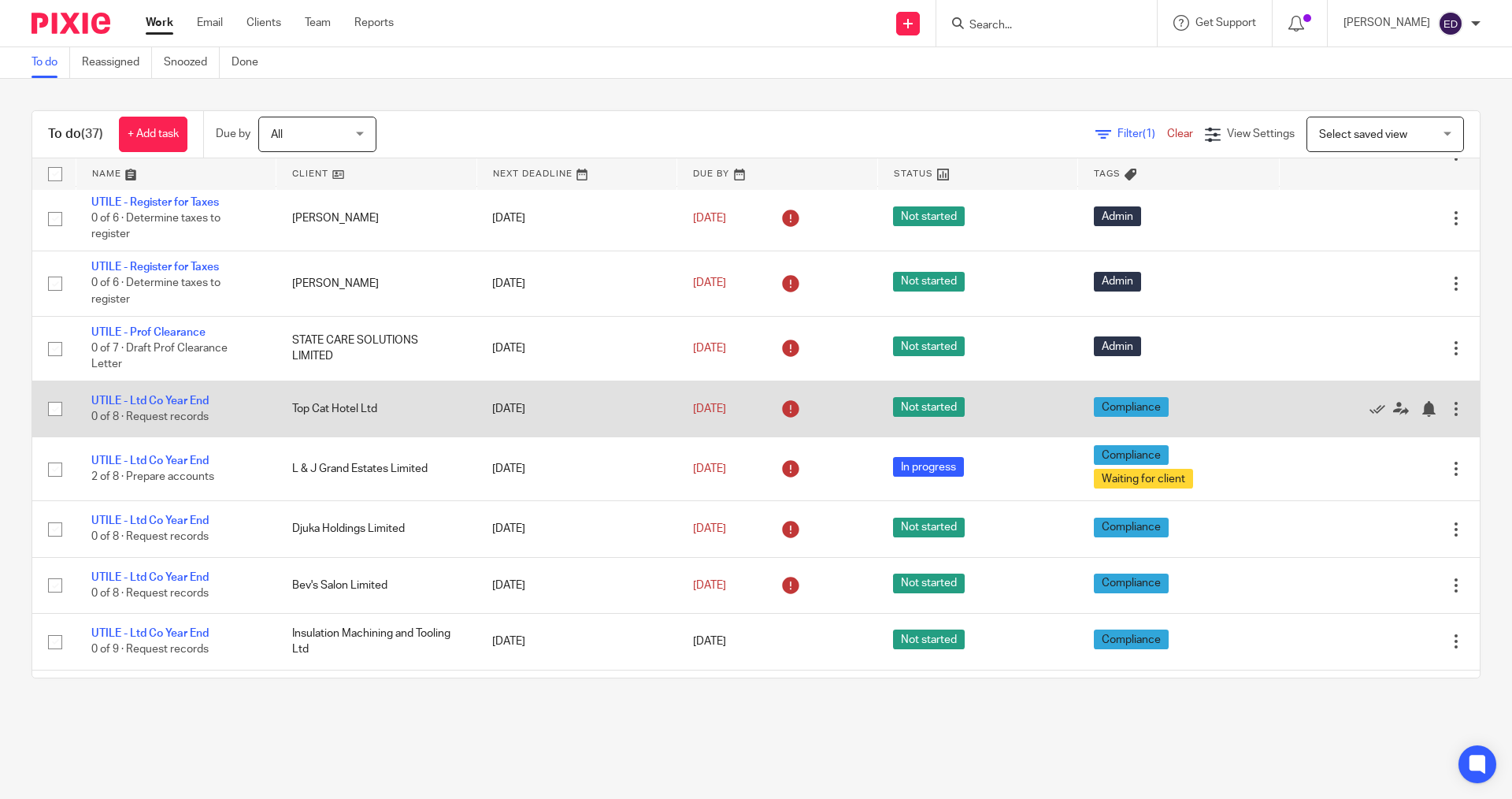
scroll to position [1403, 0]
